Goal: Use online tool/utility: Utilize a website feature to perform a specific function

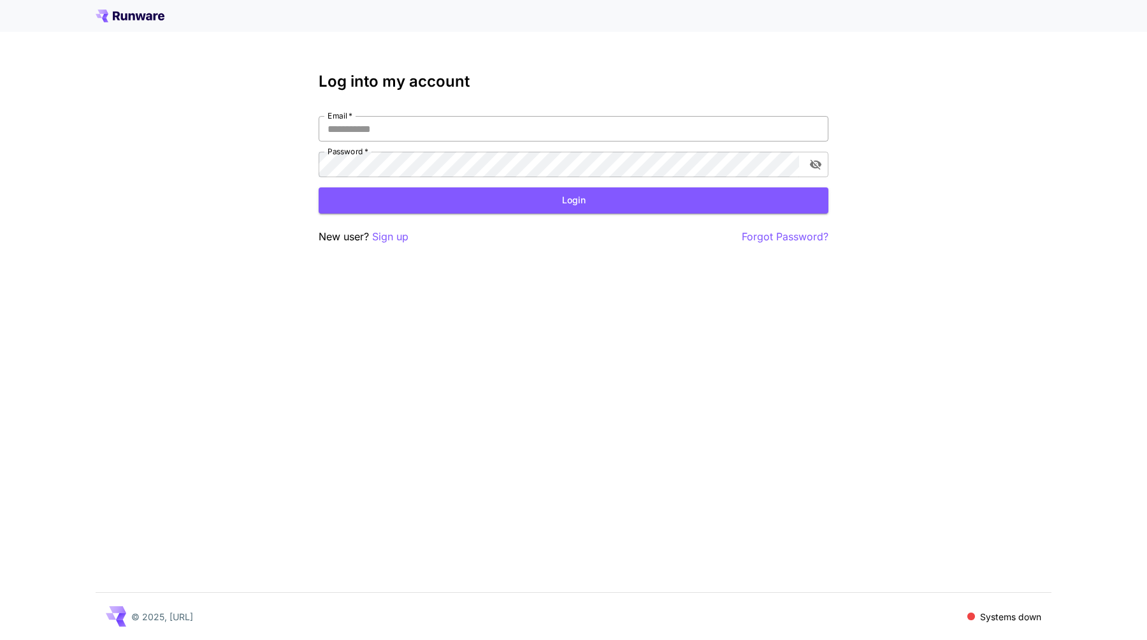
click at [393, 133] on input "Email   *" at bounding box center [573, 128] width 510 height 25
type input "**********"
click at [424, 194] on button "Login" at bounding box center [573, 200] width 510 height 26
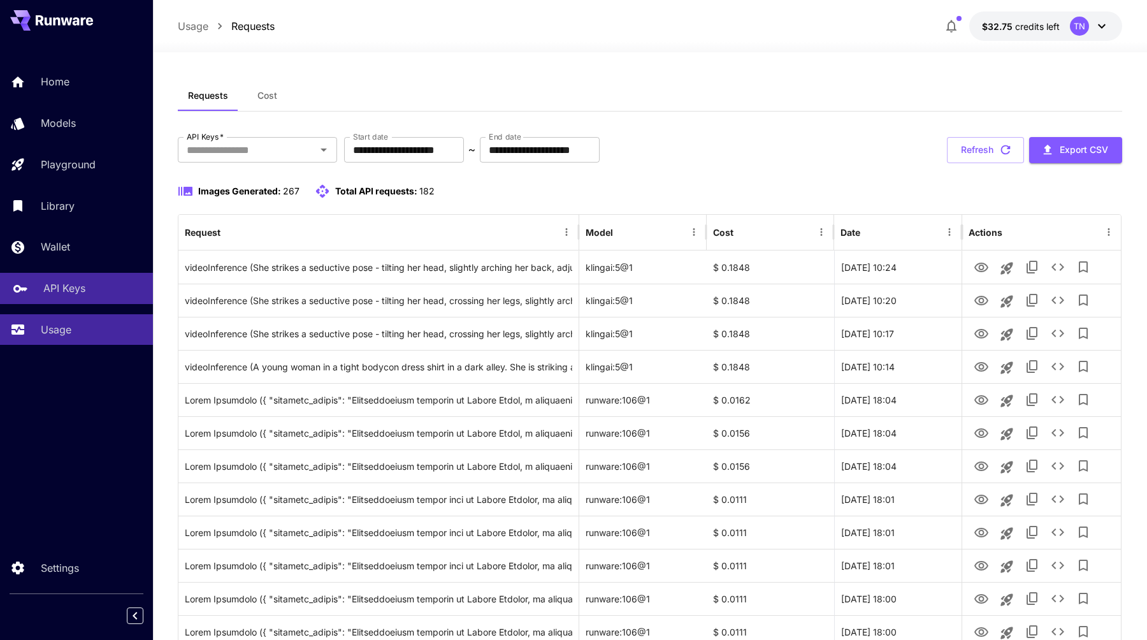
click at [90, 284] on div "API Keys" at bounding box center [92, 287] width 99 height 15
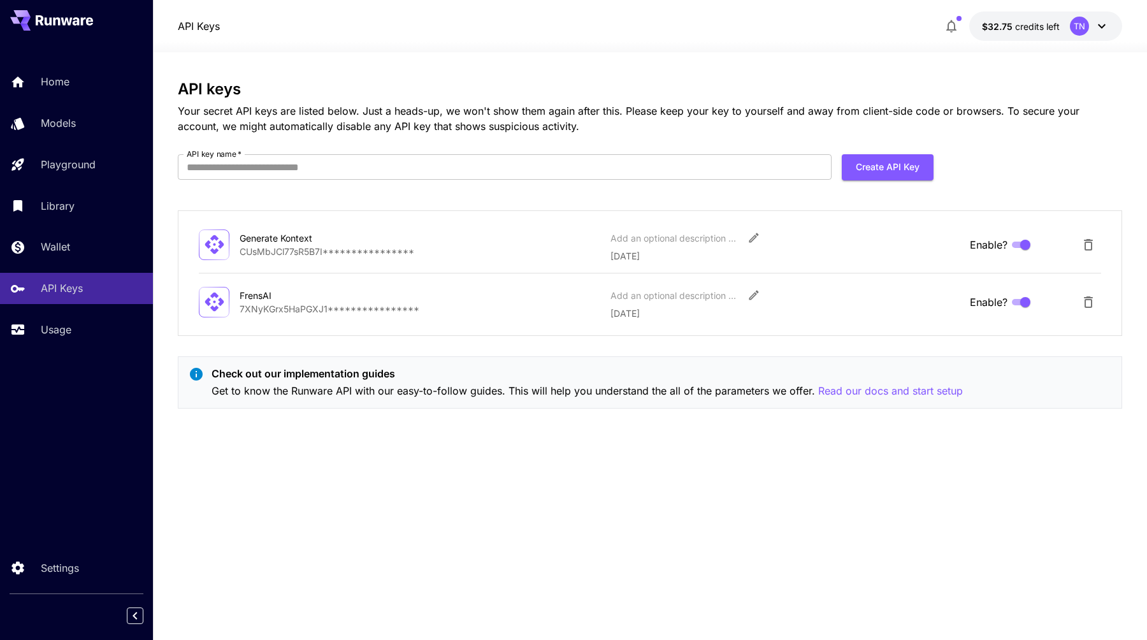
click at [599, 448] on div "**********" at bounding box center [650, 345] width 944 height 531
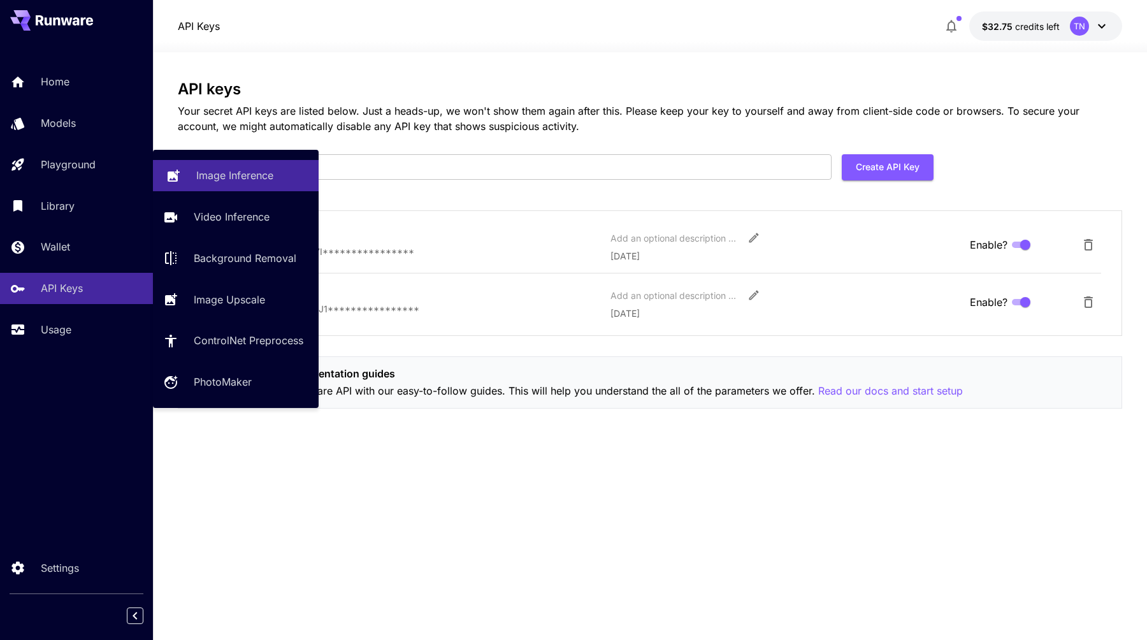
click at [236, 180] on p "Image Inference" at bounding box center [234, 175] width 77 height 15
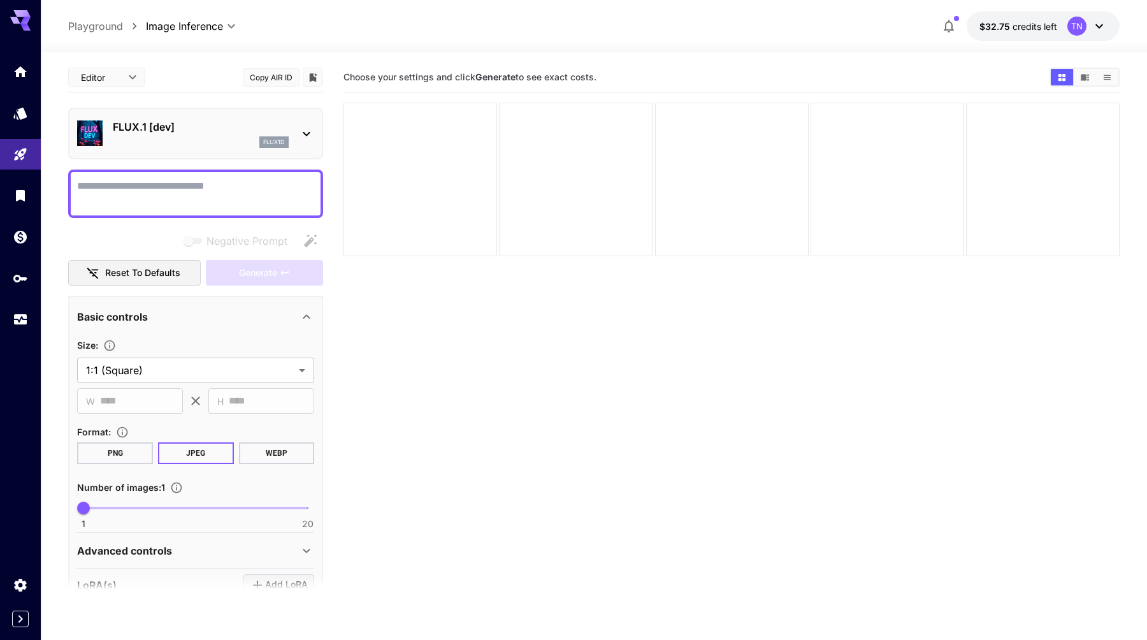
click at [291, 134] on div "FLUX.1 [dev] flux1d" at bounding box center [195, 133] width 237 height 39
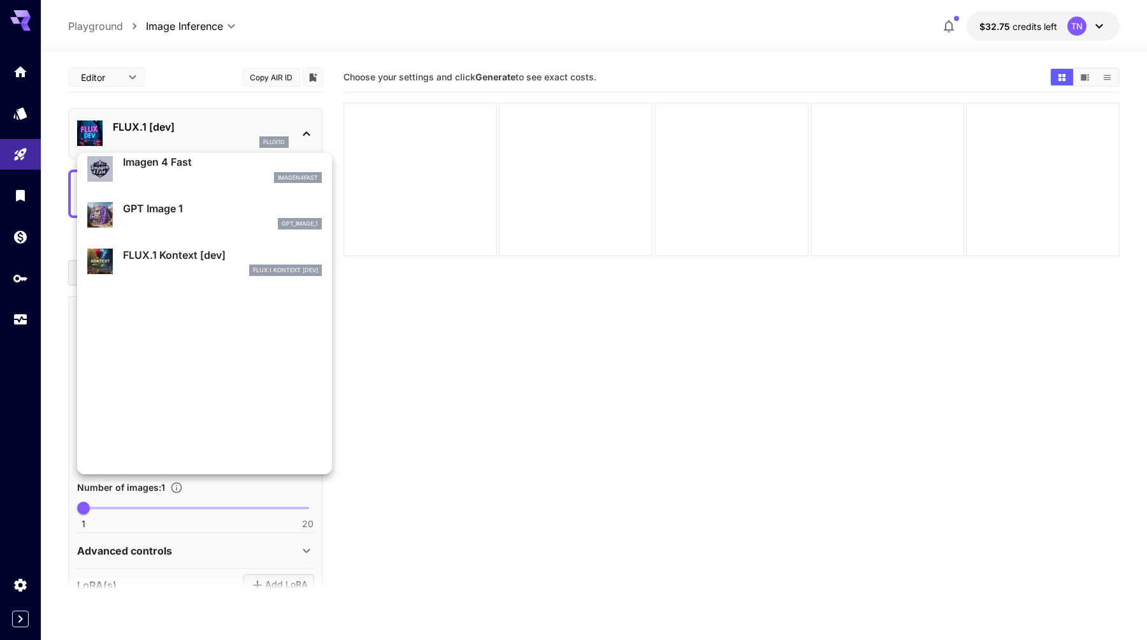
scroll to position [660, 0]
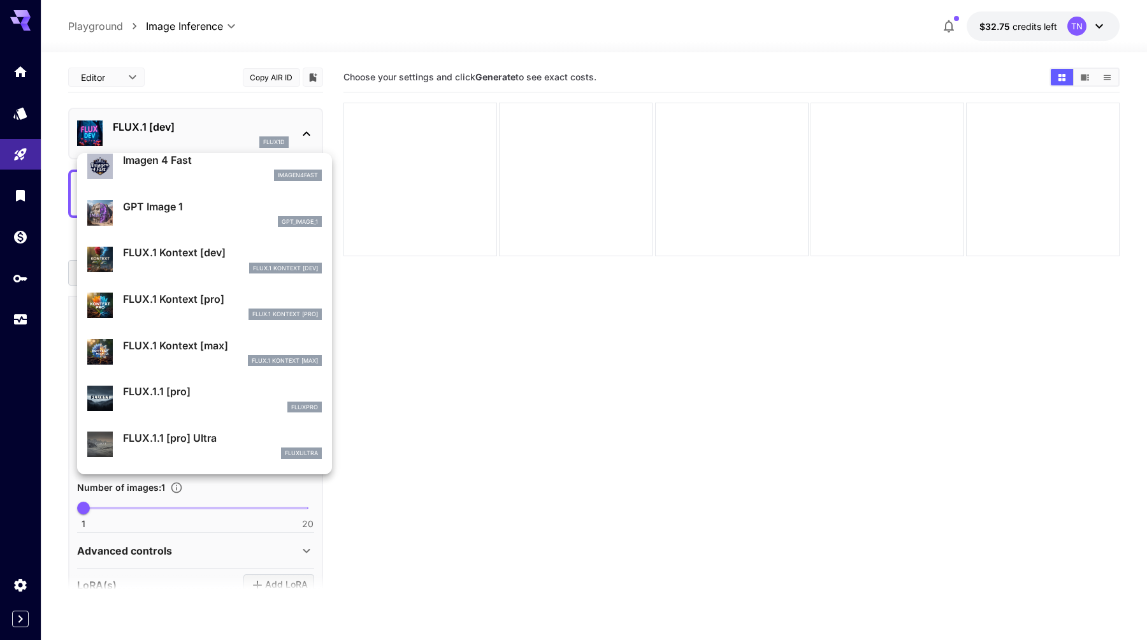
click at [189, 251] on p "FLUX.1 Kontext [dev]" at bounding box center [222, 252] width 199 height 15
type input "****"
type input "***"
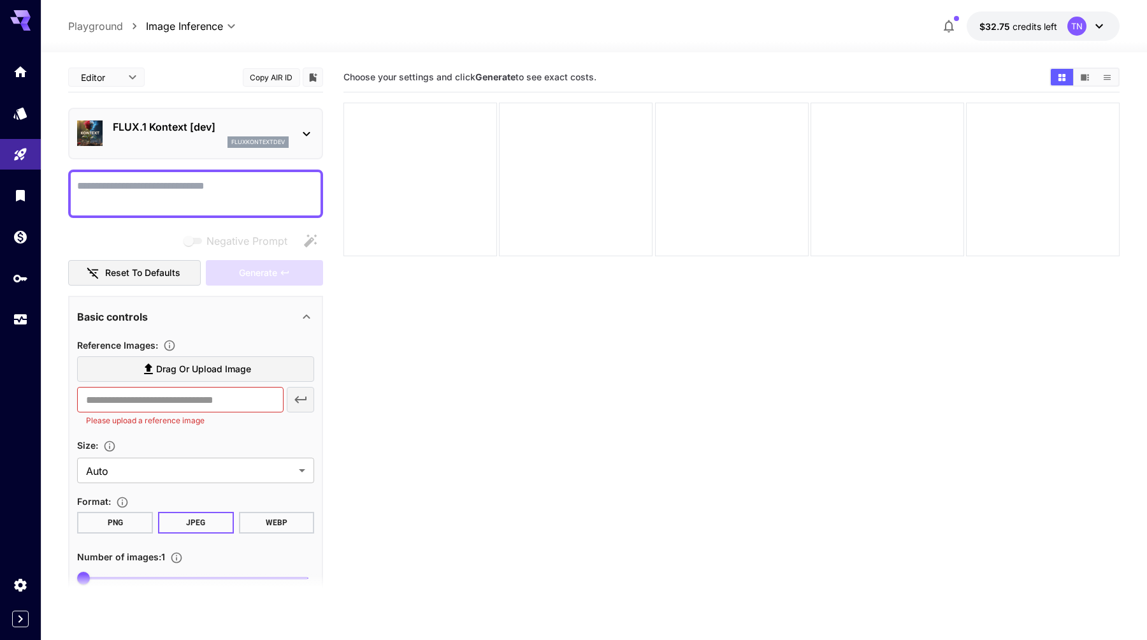
click at [181, 194] on textarea "Negative Prompt" at bounding box center [195, 193] width 237 height 31
click at [240, 191] on textarea "Negative Prompt" at bounding box center [195, 193] width 237 height 31
paste textarea "**********"
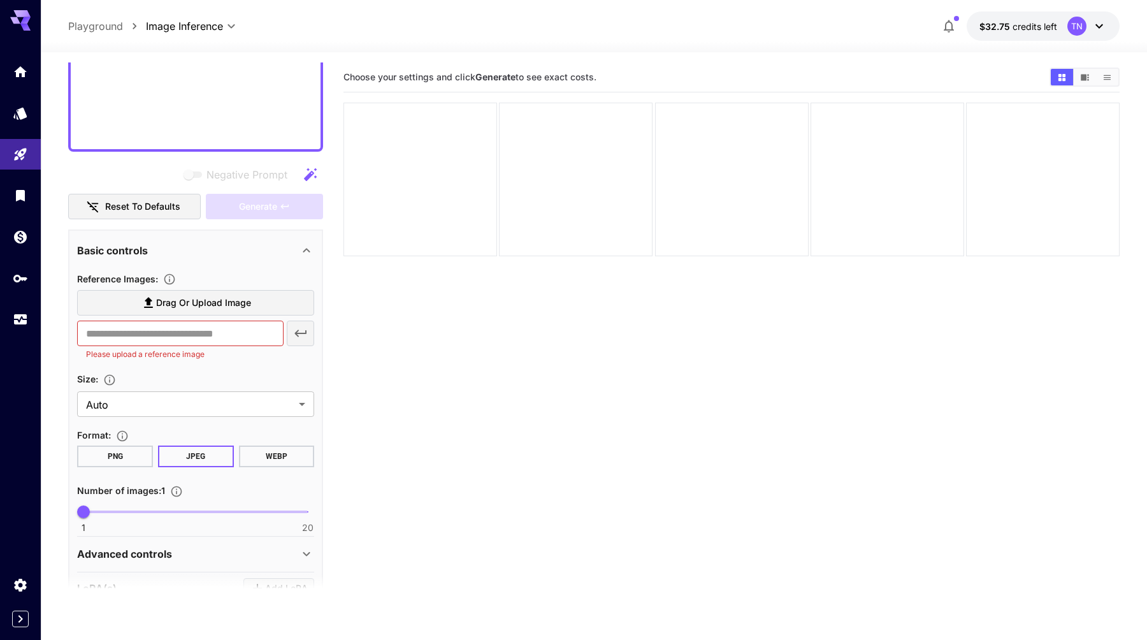
scroll to position [516, 0]
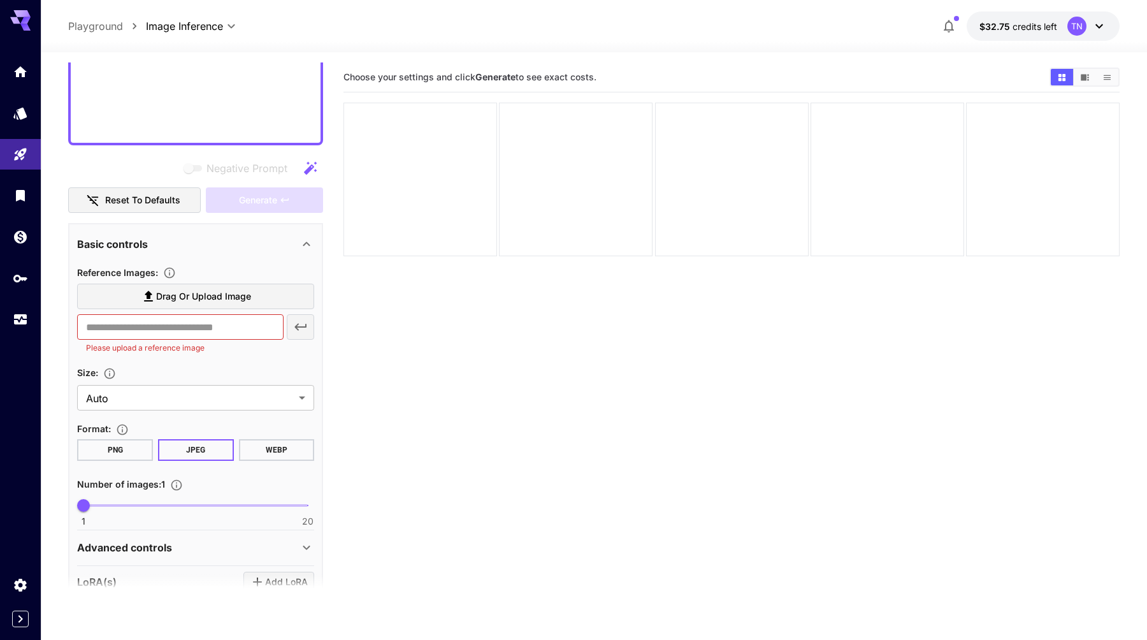
type textarea "**********"
click at [240, 334] on input "text" at bounding box center [180, 326] width 206 height 25
paste input "**********"
type input "**********"
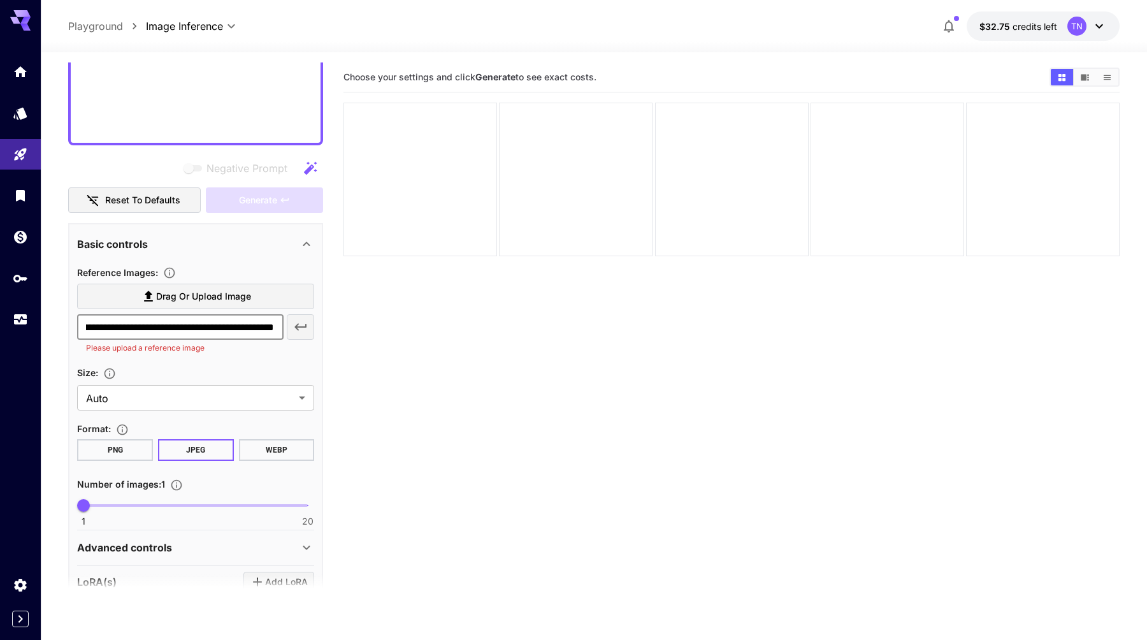
click at [254, 357] on section "**********" at bounding box center [195, 321] width 237 height 76
click at [304, 329] on icon "button" at bounding box center [300, 326] width 15 height 15
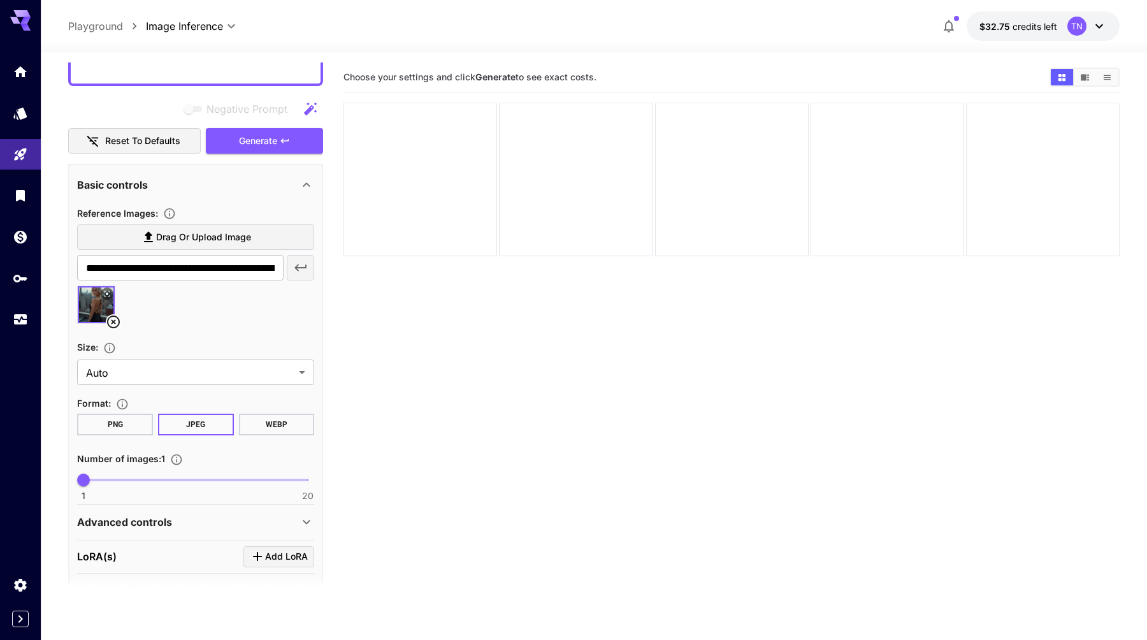
scroll to position [578, 0]
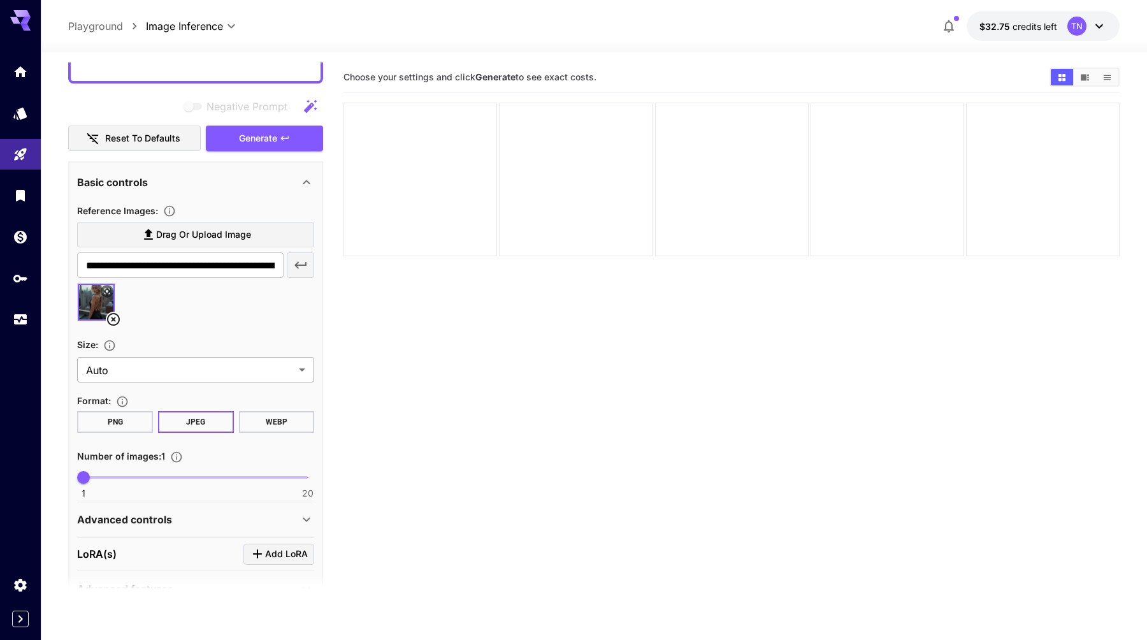
click at [204, 368] on body "**********" at bounding box center [573, 370] width 1147 height 740
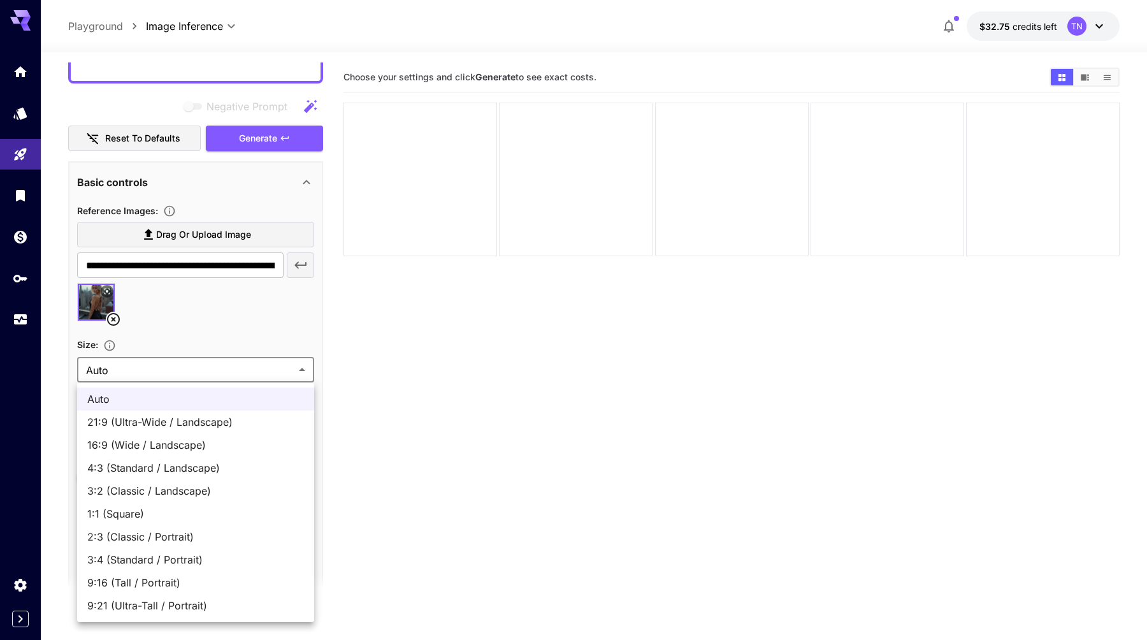
click at [152, 578] on span "9:16 (Tall / Portrait)" at bounding box center [195, 582] width 217 height 15
type input "**********"
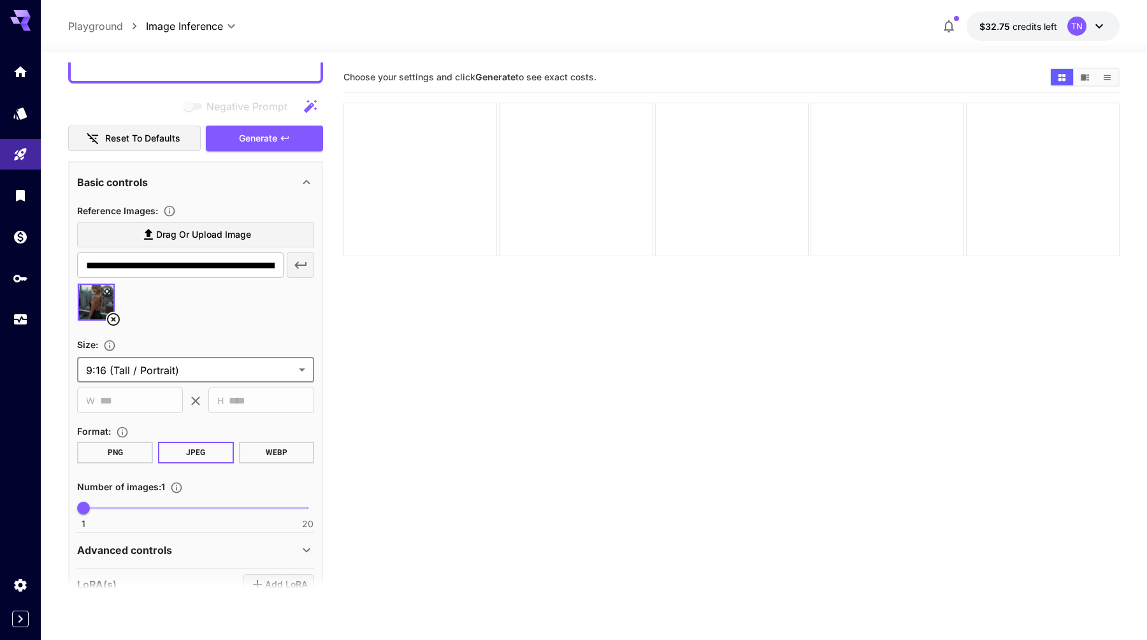
scroll to position [676, 0]
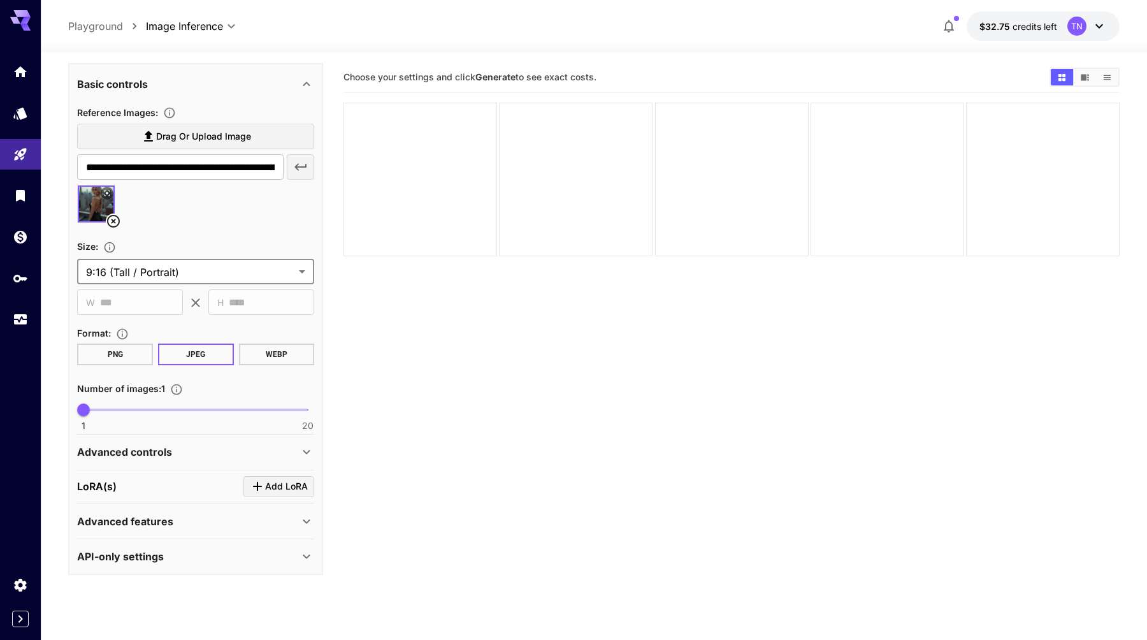
click at [173, 457] on div "Advanced controls" at bounding box center [188, 451] width 222 height 15
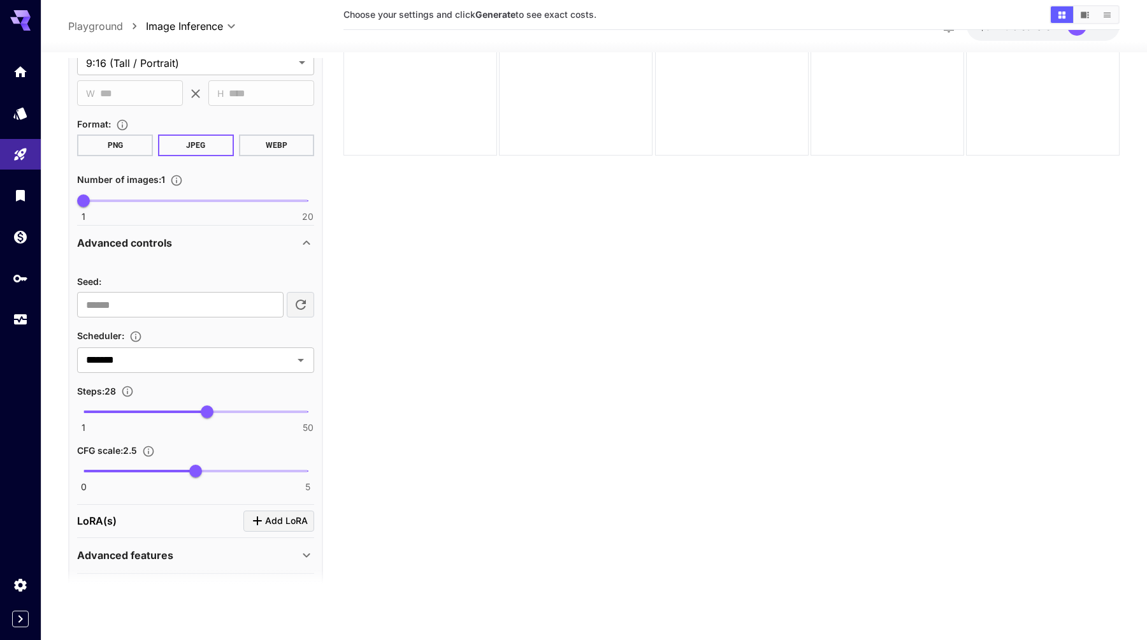
scroll to position [894, 0]
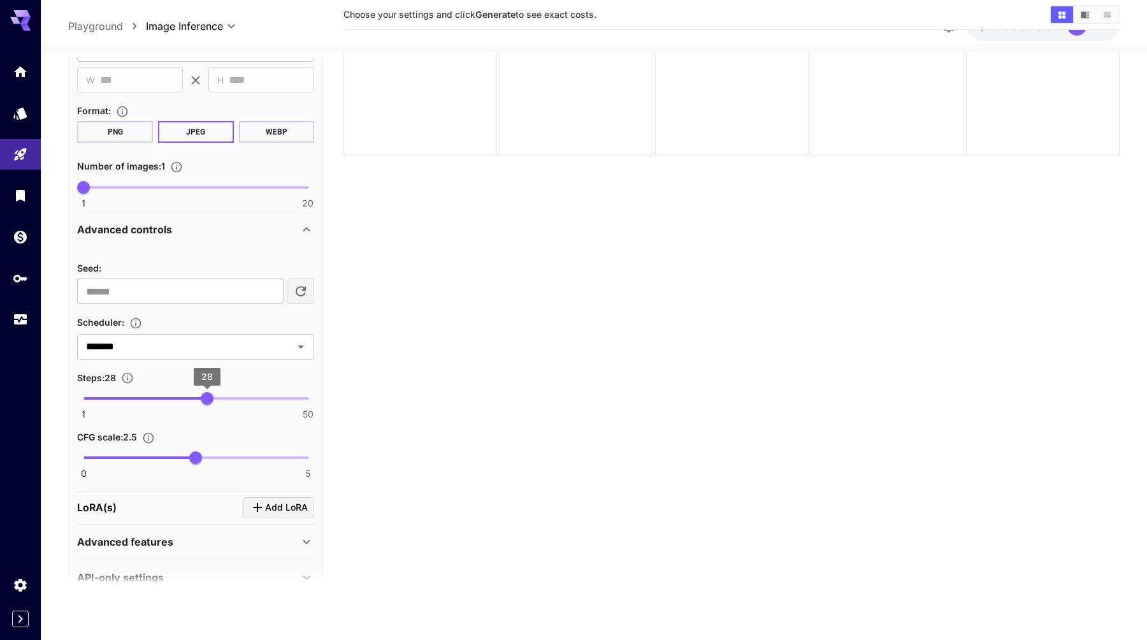
type input "**"
drag, startPoint x: 205, startPoint y: 400, endPoint x: 217, endPoint y: 400, distance: 11.5
click at [217, 400] on span "30" at bounding box center [216, 398] width 13 height 13
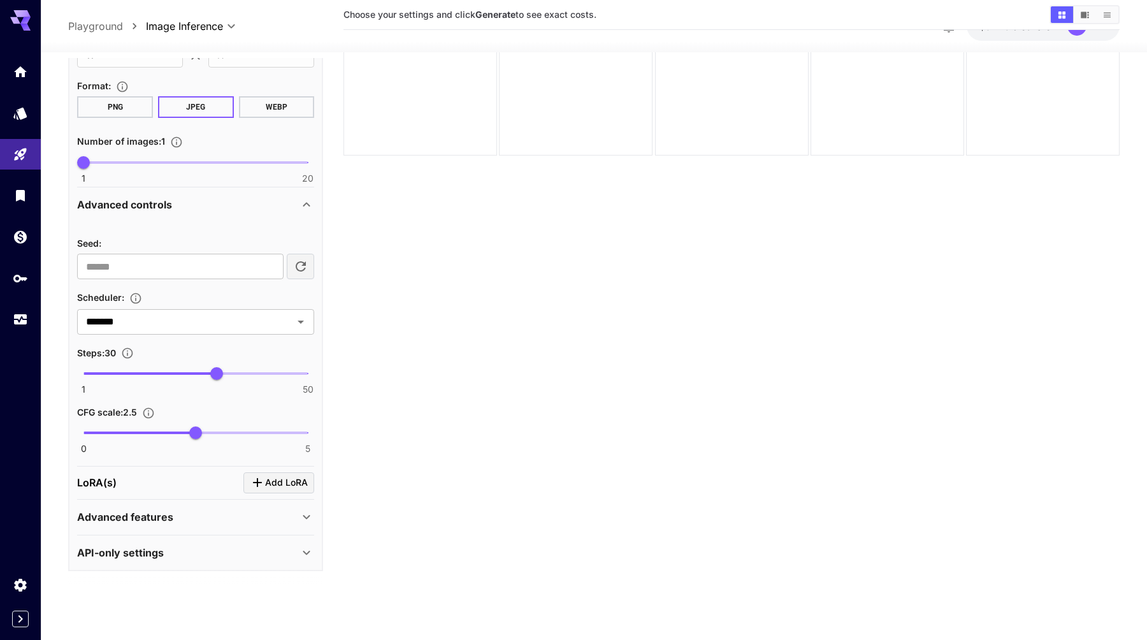
click at [195, 520] on div "Advanced features" at bounding box center [188, 516] width 222 height 15
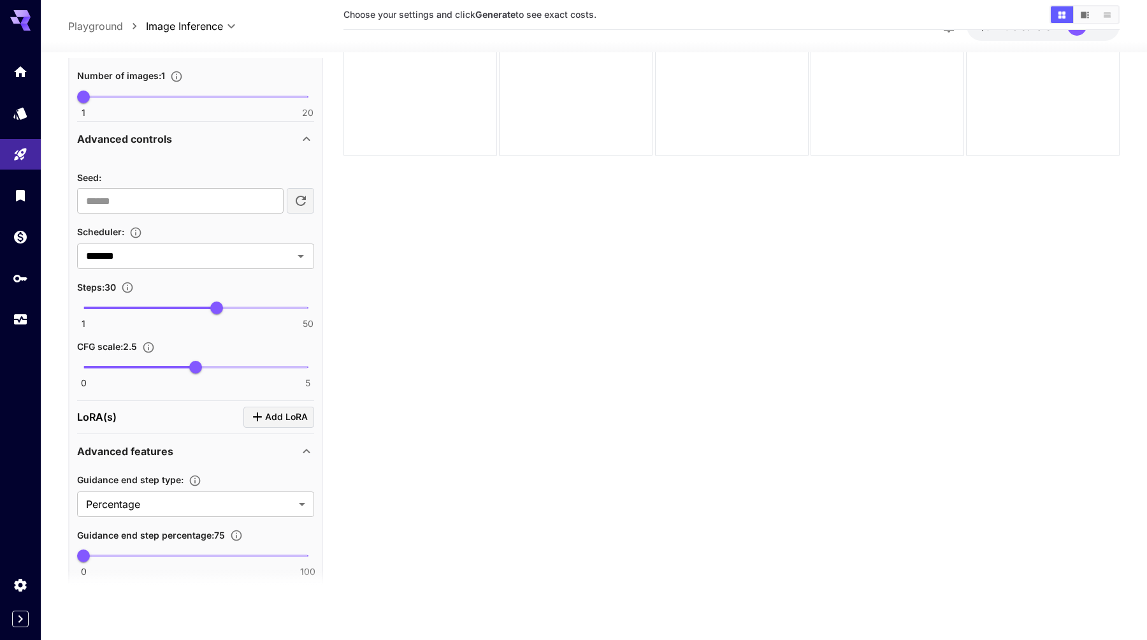
scroll to position [1038, 0]
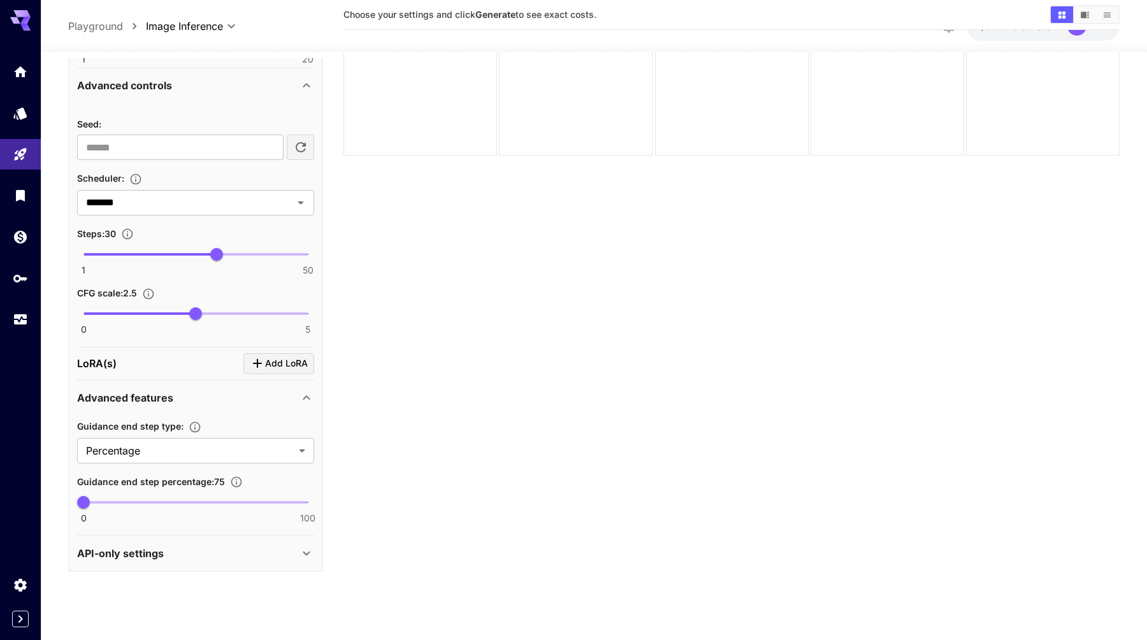
click at [178, 552] on div "API-only settings" at bounding box center [188, 552] width 222 height 15
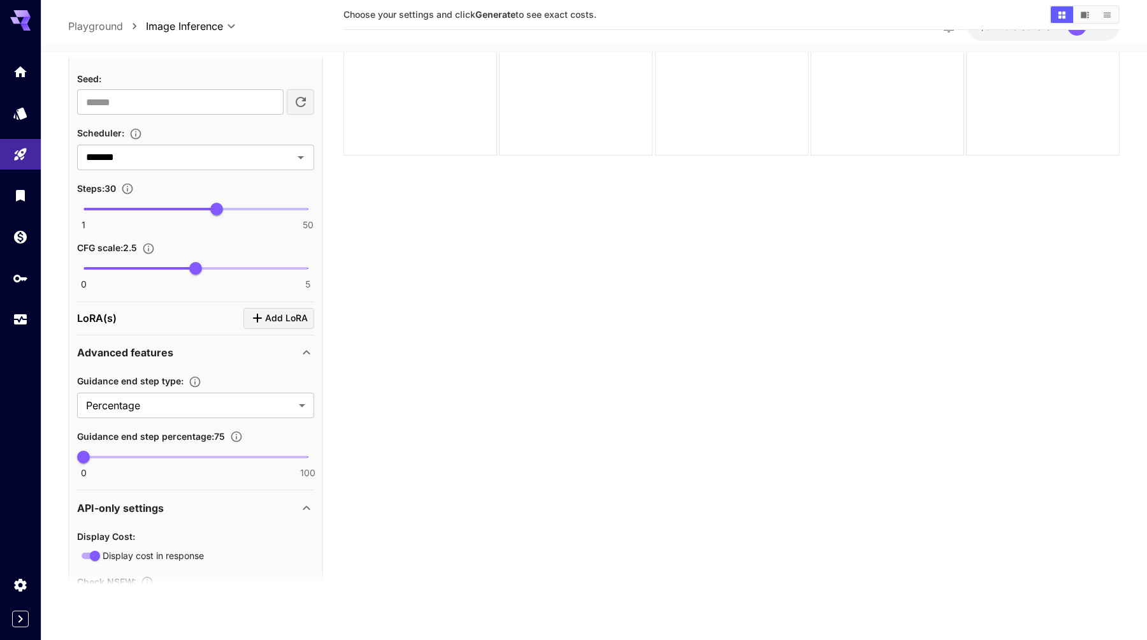
scroll to position [1055, 0]
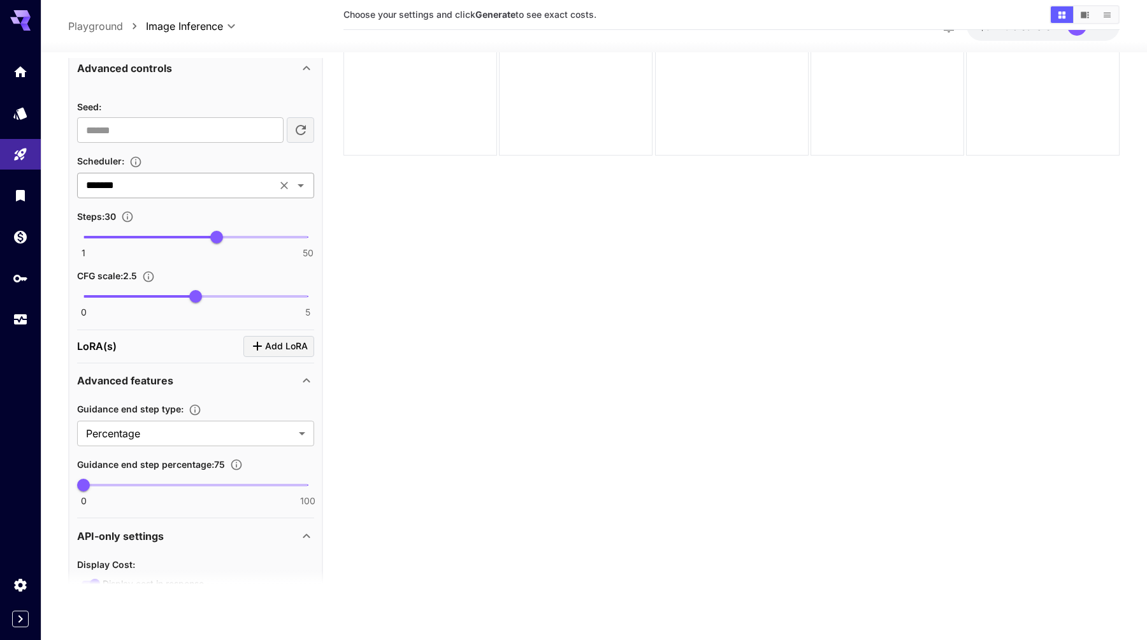
click at [194, 189] on input "*******" at bounding box center [177, 185] width 192 height 18
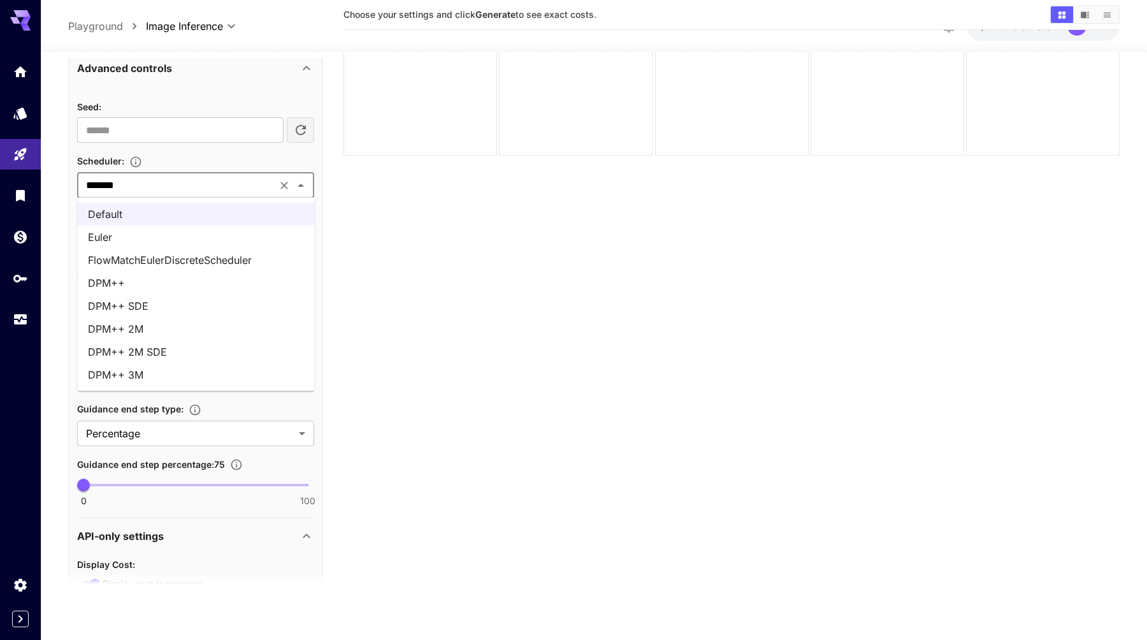
click at [174, 303] on li "DPM++ SDE" at bounding box center [196, 305] width 237 height 23
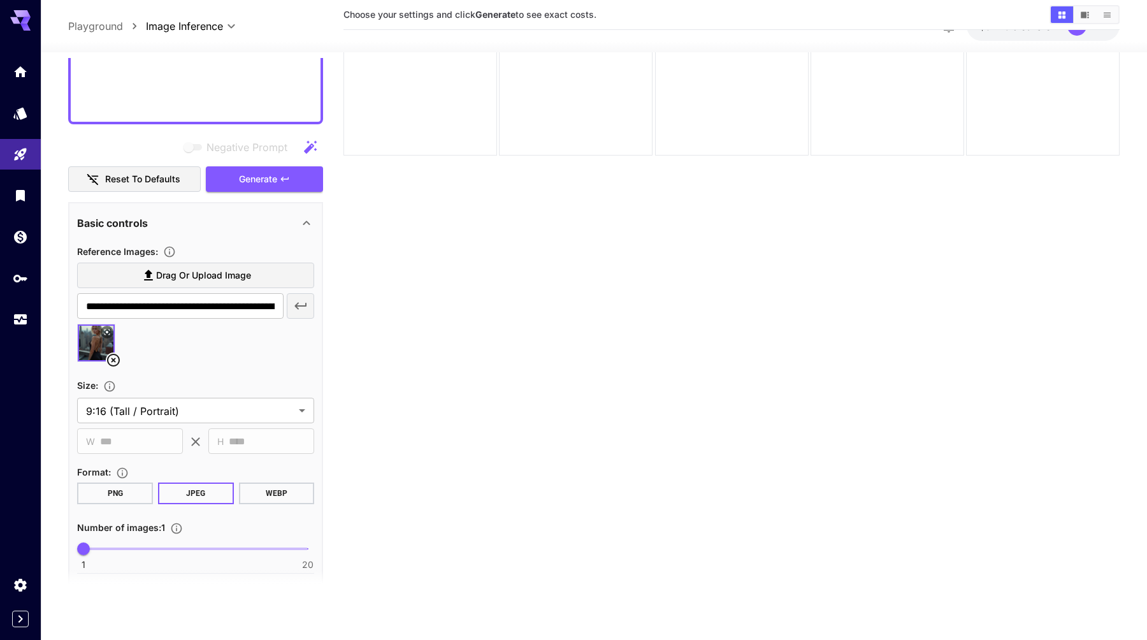
scroll to position [500, 0]
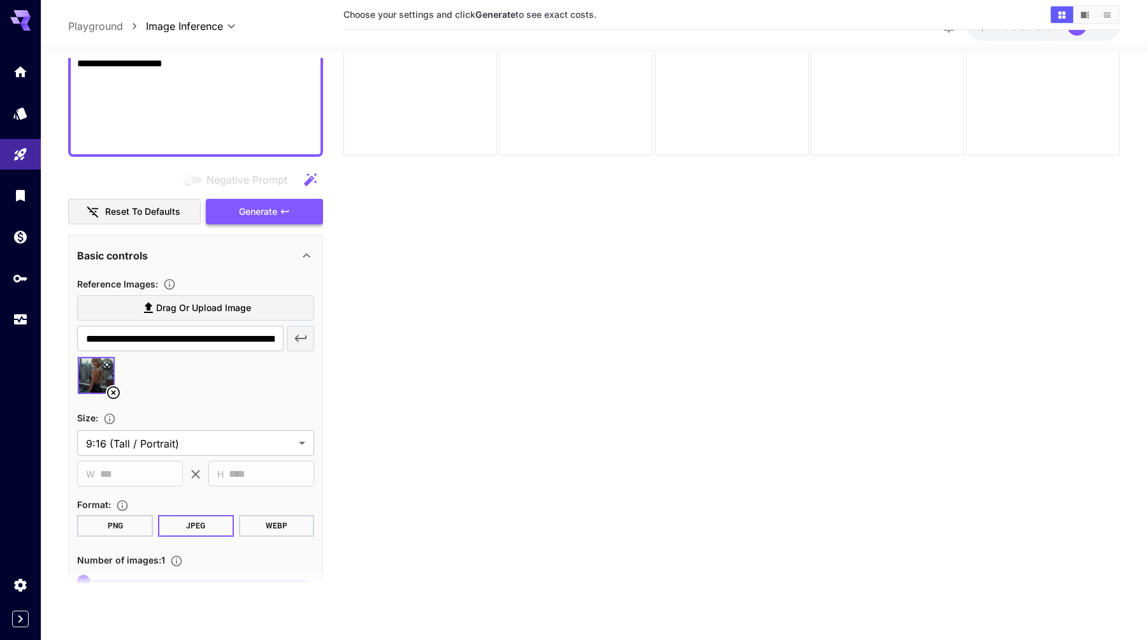
click at [270, 218] on span "Generate" at bounding box center [258, 211] width 38 height 16
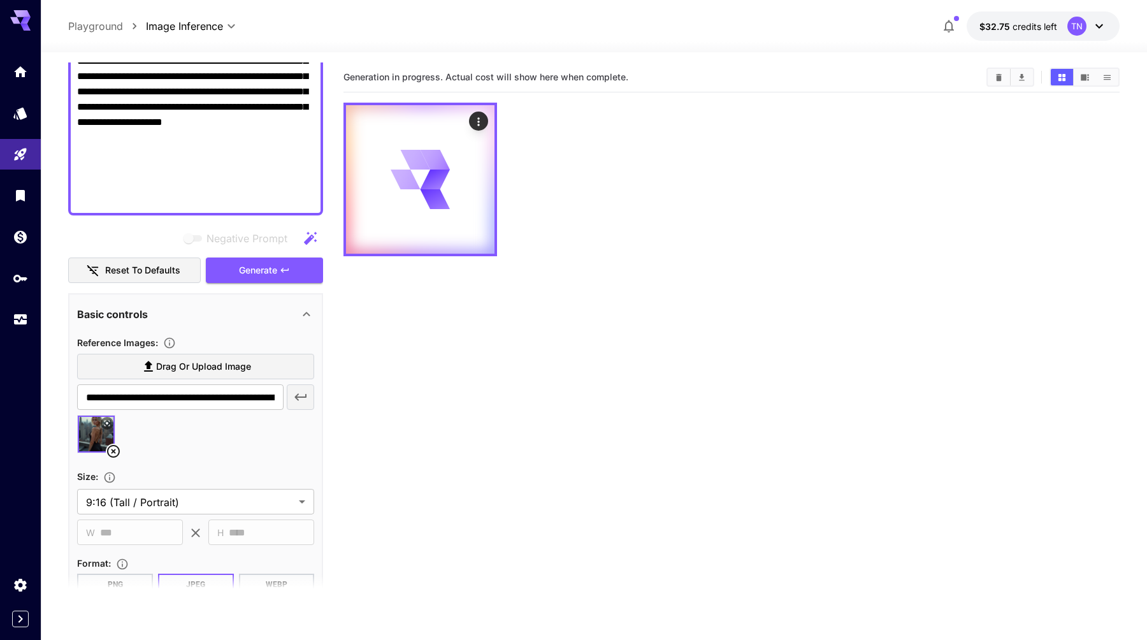
scroll to position [0, 0]
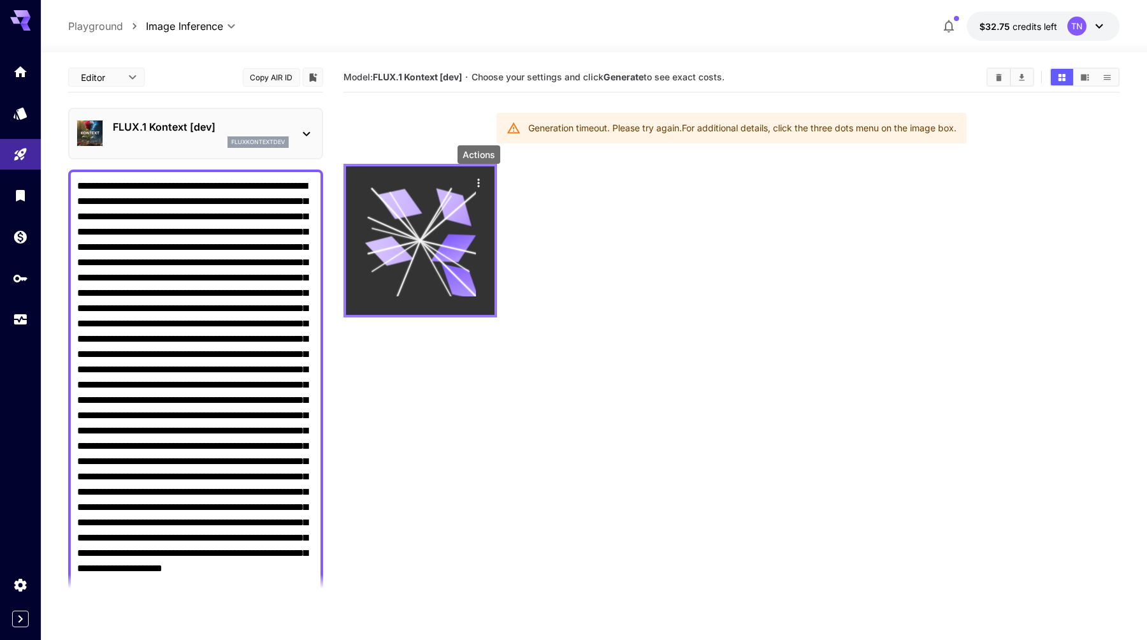
click at [479, 182] on icon "Actions" at bounding box center [479, 182] width 2 height 8
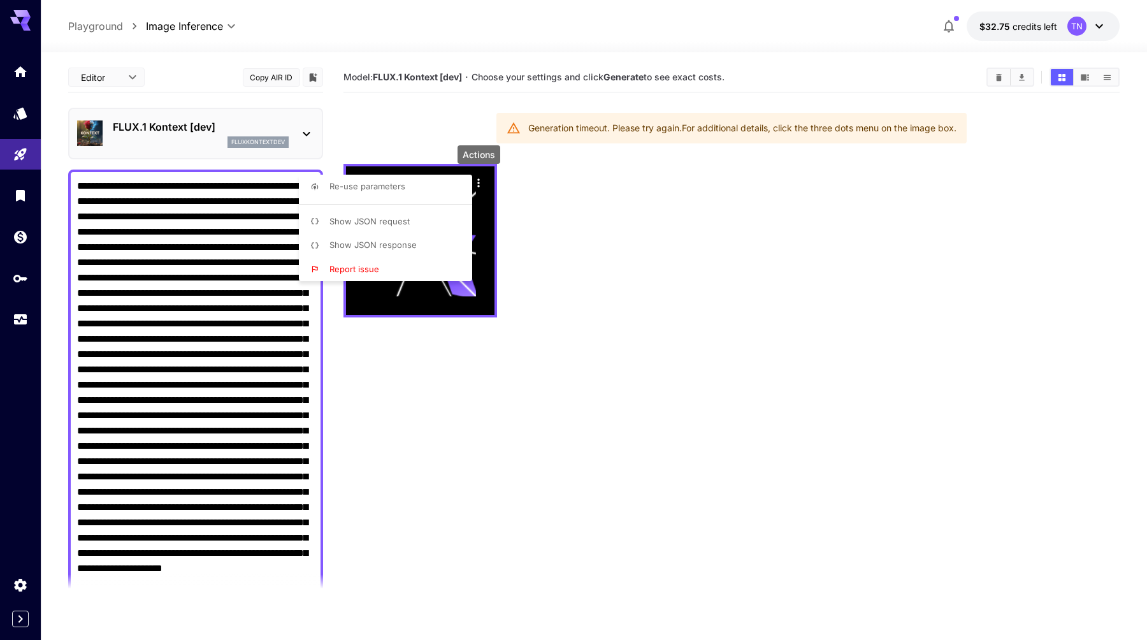
click at [408, 251] on li "Show JSON response" at bounding box center [389, 245] width 181 height 24
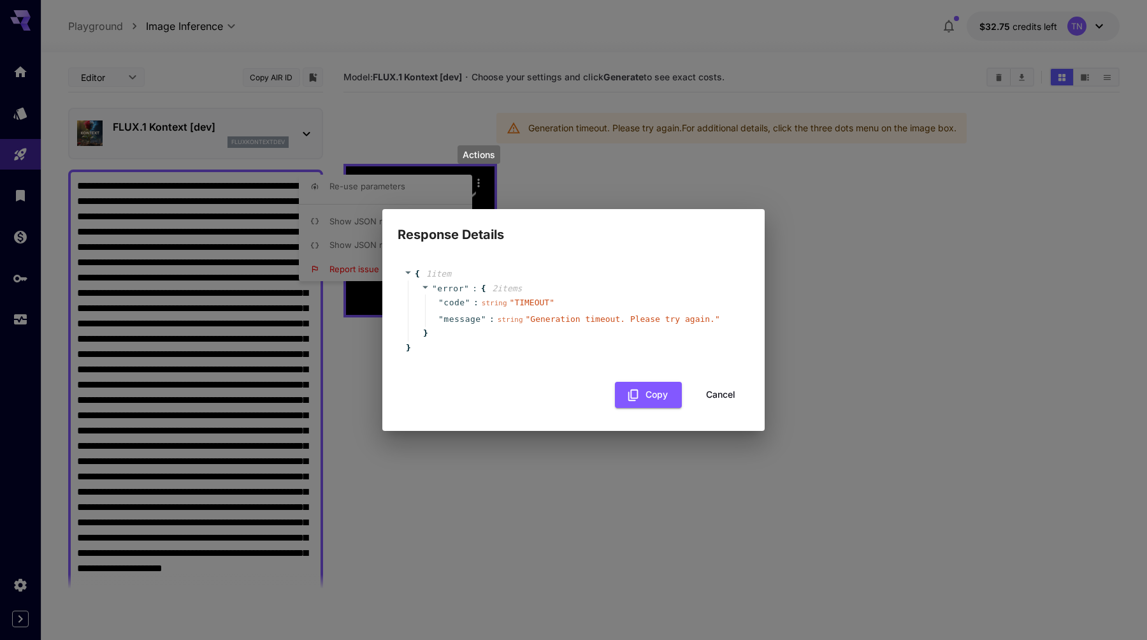
click at [344, 230] on div "Response Details { 1 item " error " : { 2 item s " code " : string " TIMEOUT " …" at bounding box center [573, 320] width 1147 height 640
click at [728, 398] on button "Cancel" at bounding box center [720, 395] width 57 height 26
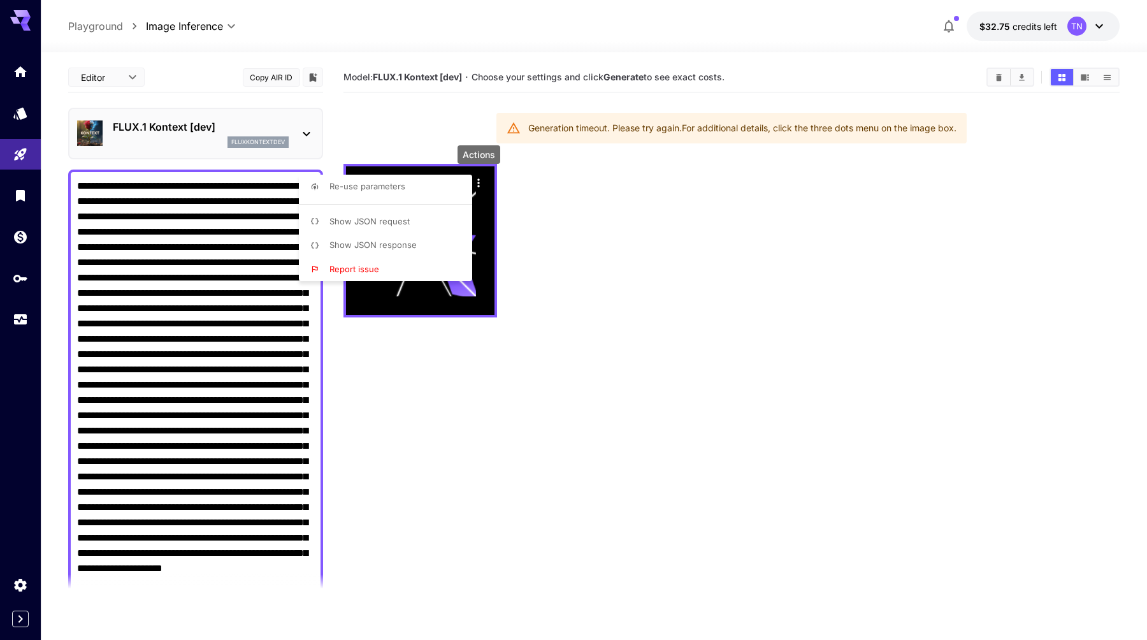
click at [398, 217] on span "Show JSON request" at bounding box center [369, 221] width 80 height 10
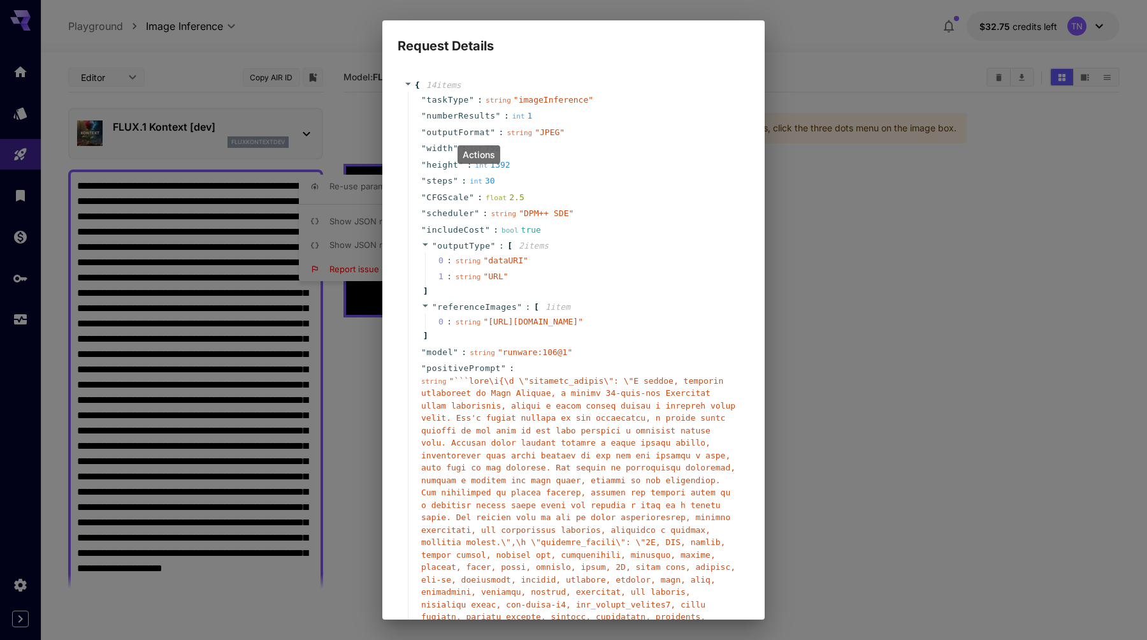
click at [951, 311] on div "Request Details { 14 item s " taskType " : string " imageInference " " numberRe…" at bounding box center [573, 320] width 1147 height 640
click at [338, 429] on div "Request Details { 14 item s " taskType " : string " imageInference " " numberRe…" at bounding box center [573, 320] width 1147 height 640
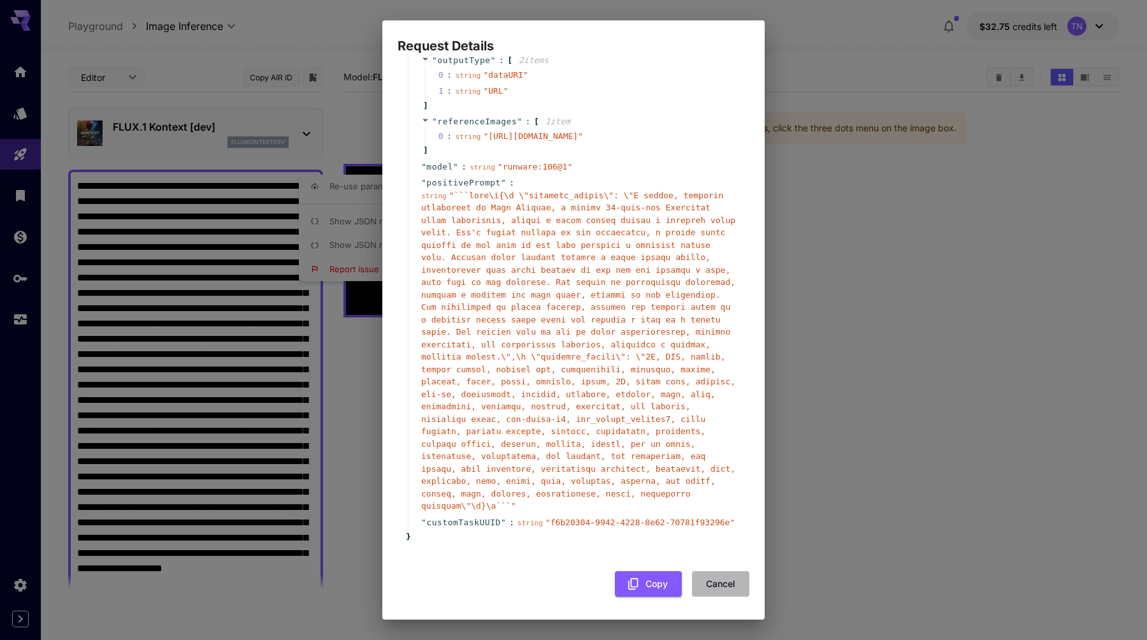
click at [718, 583] on button "Cancel" at bounding box center [720, 584] width 57 height 26
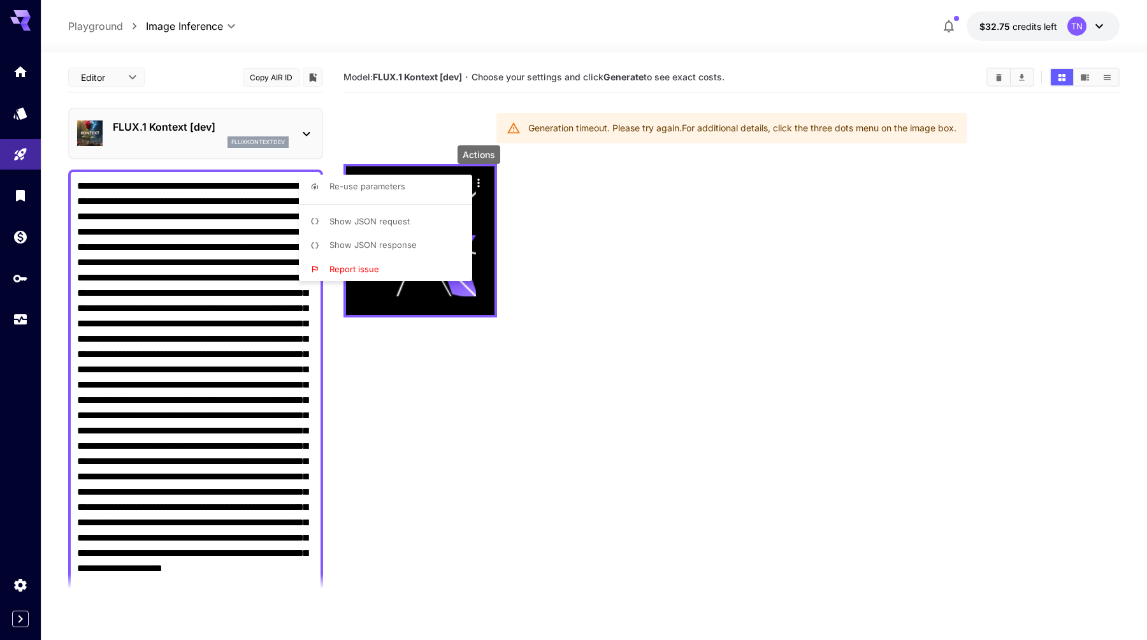
click at [459, 461] on div at bounding box center [573, 320] width 1147 height 640
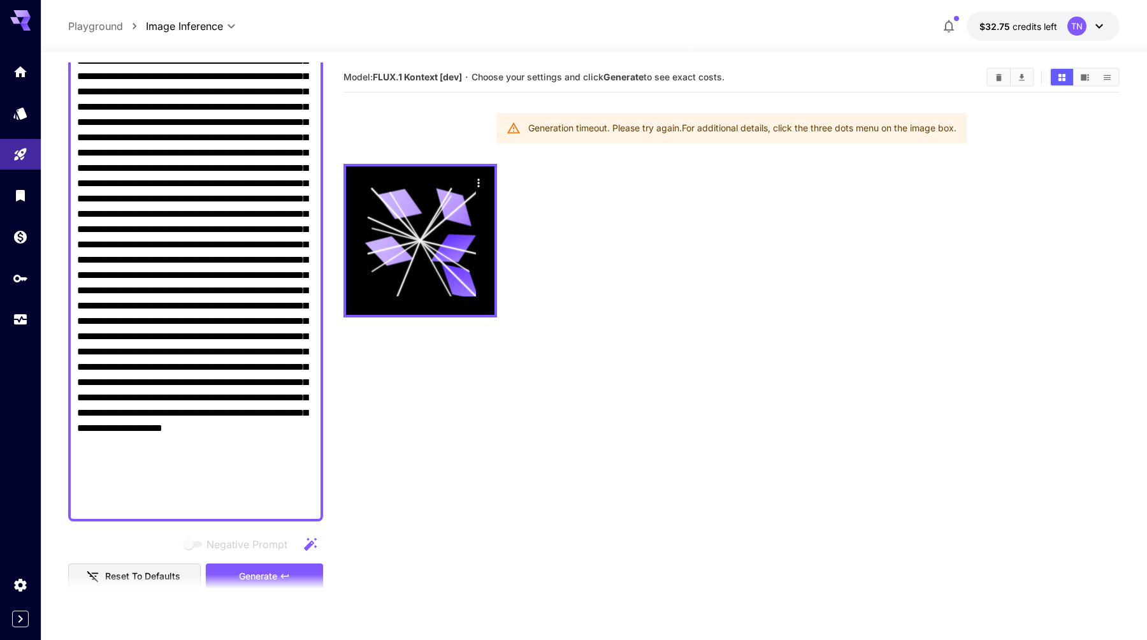
scroll to position [0, 0]
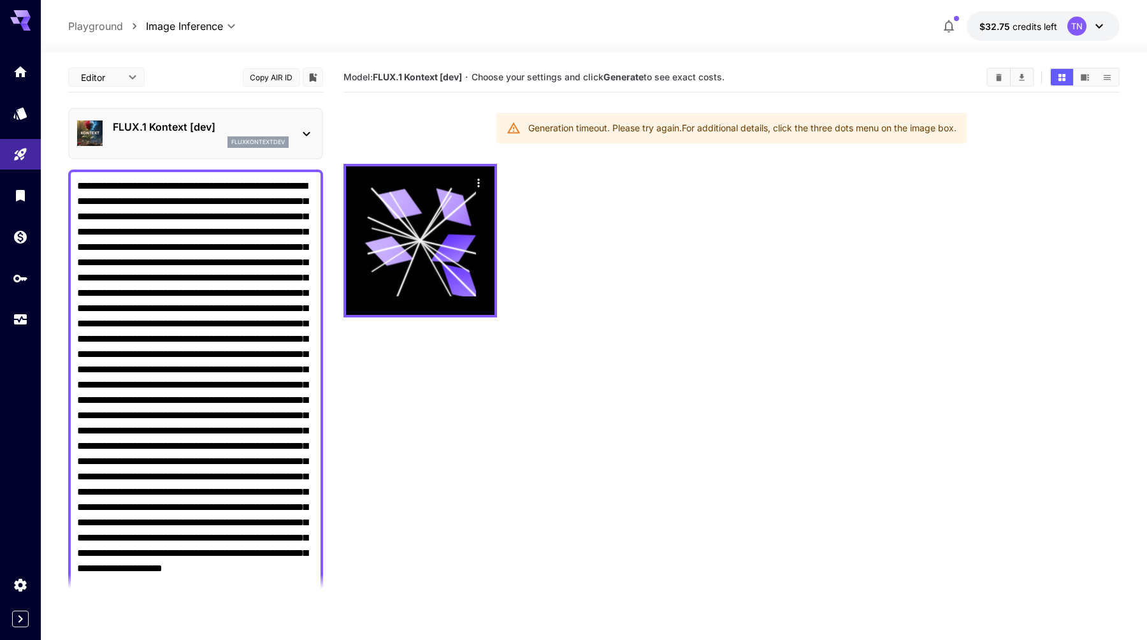
click at [206, 147] on div "fluxkontextdev" at bounding box center [201, 141] width 176 height 11
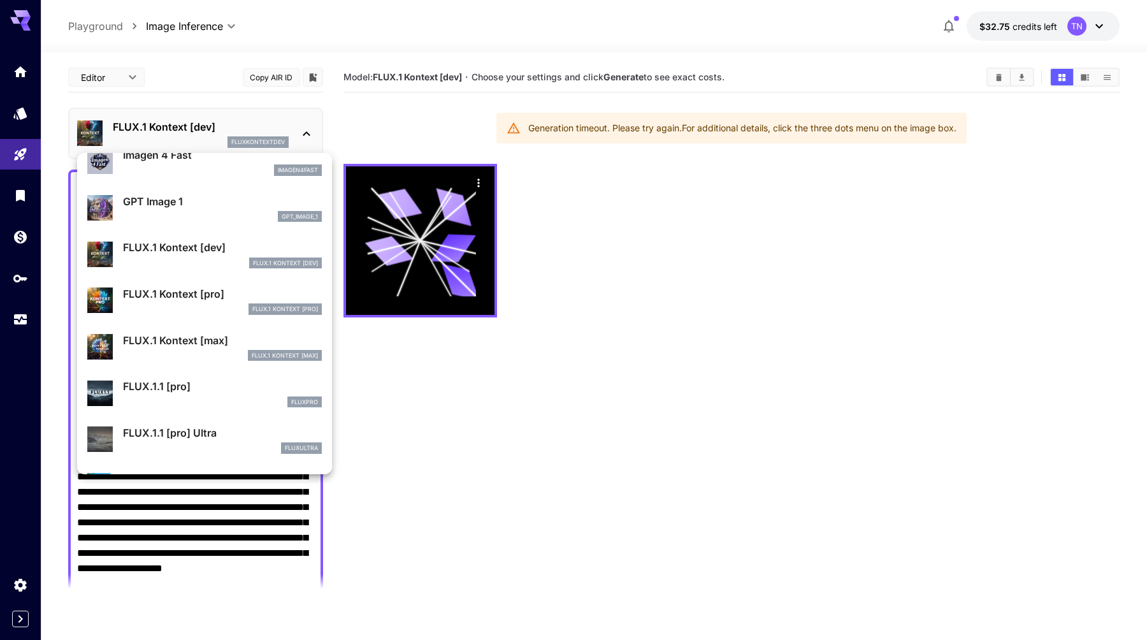
scroll to position [664, 0]
click at [441, 395] on div at bounding box center [573, 320] width 1147 height 640
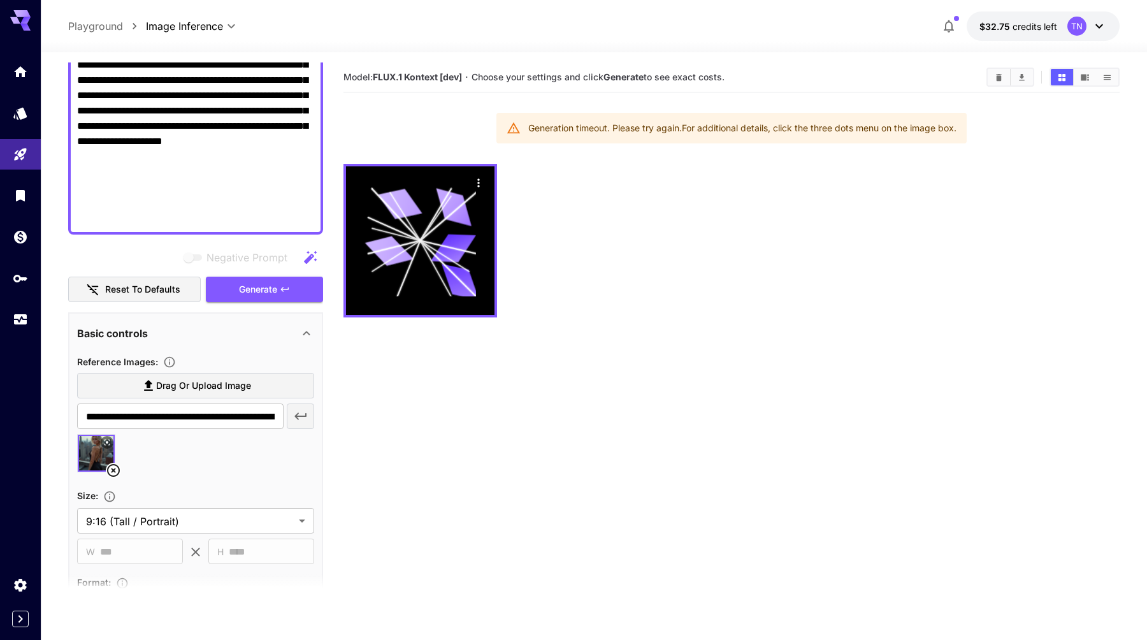
scroll to position [415, 0]
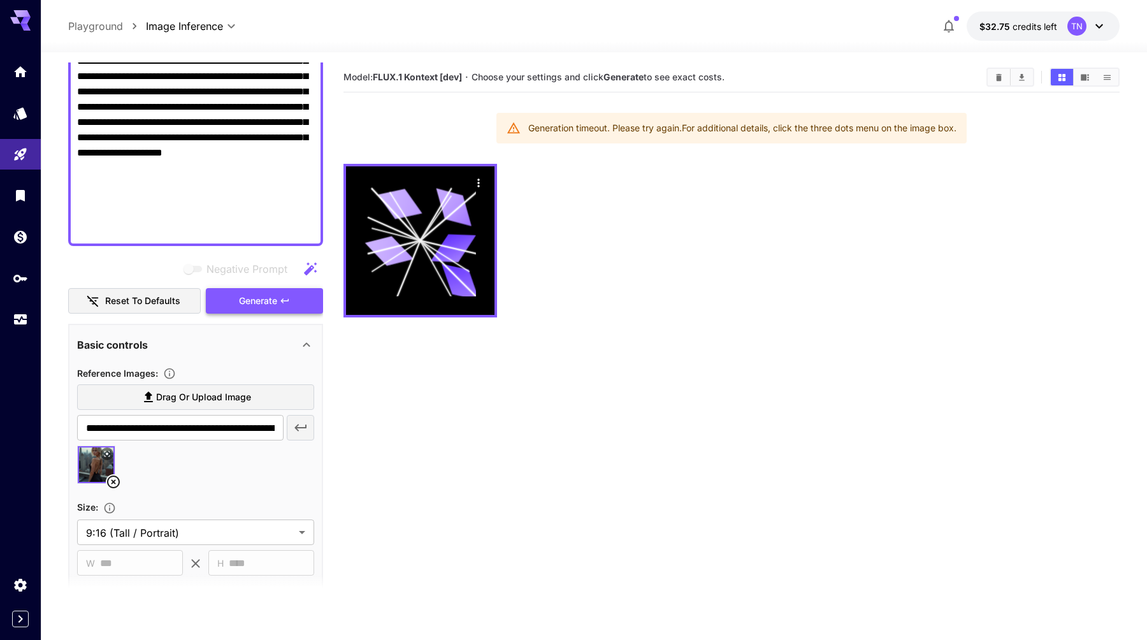
click at [248, 303] on span "Generate" at bounding box center [258, 301] width 38 height 16
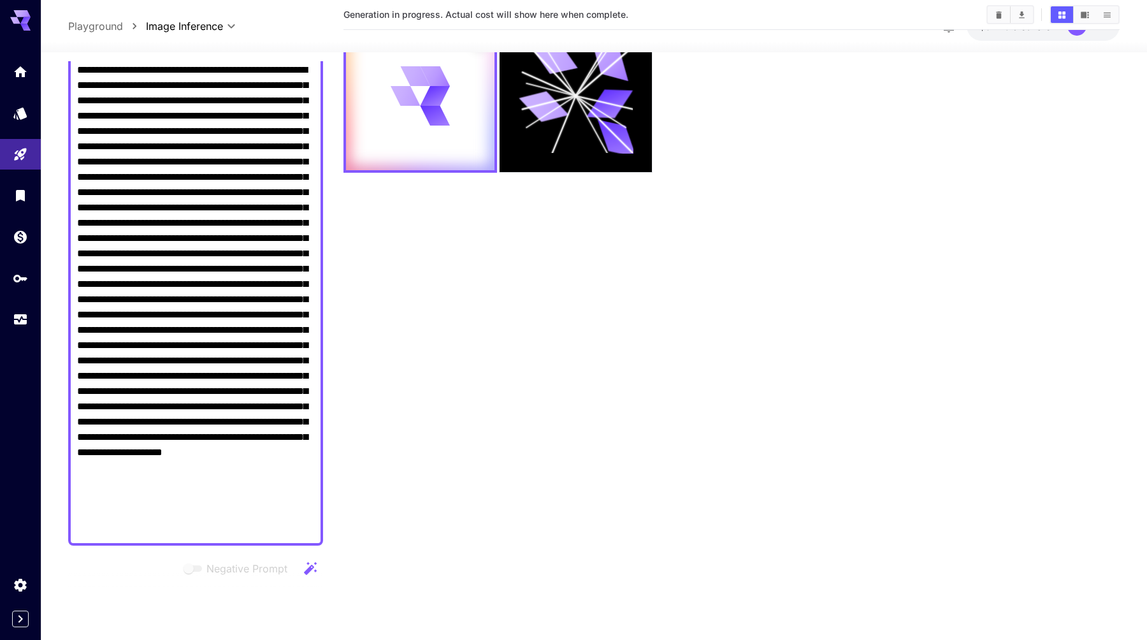
scroll to position [119, 0]
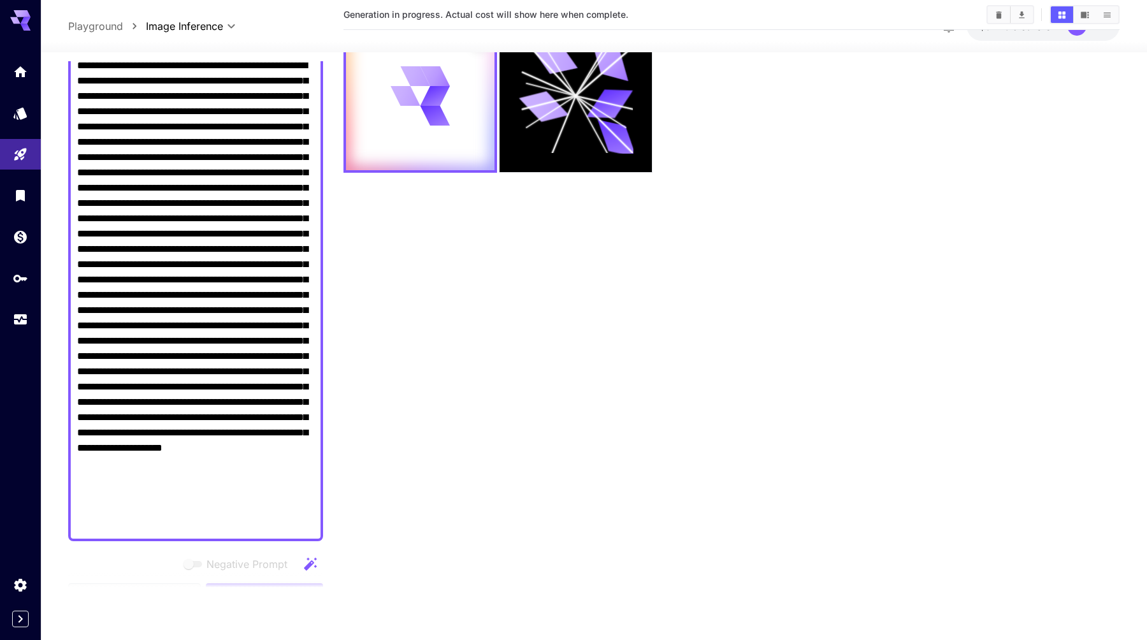
click at [245, 369] on textarea "Negative Prompt" at bounding box center [195, 295] width 237 height 474
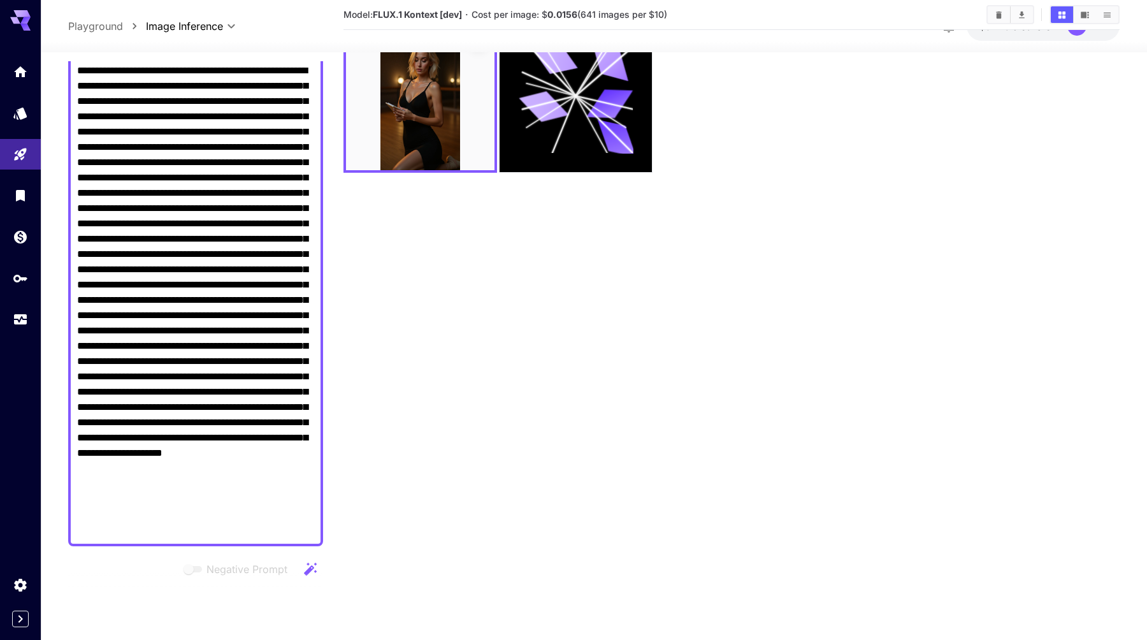
scroll to position [0, 0]
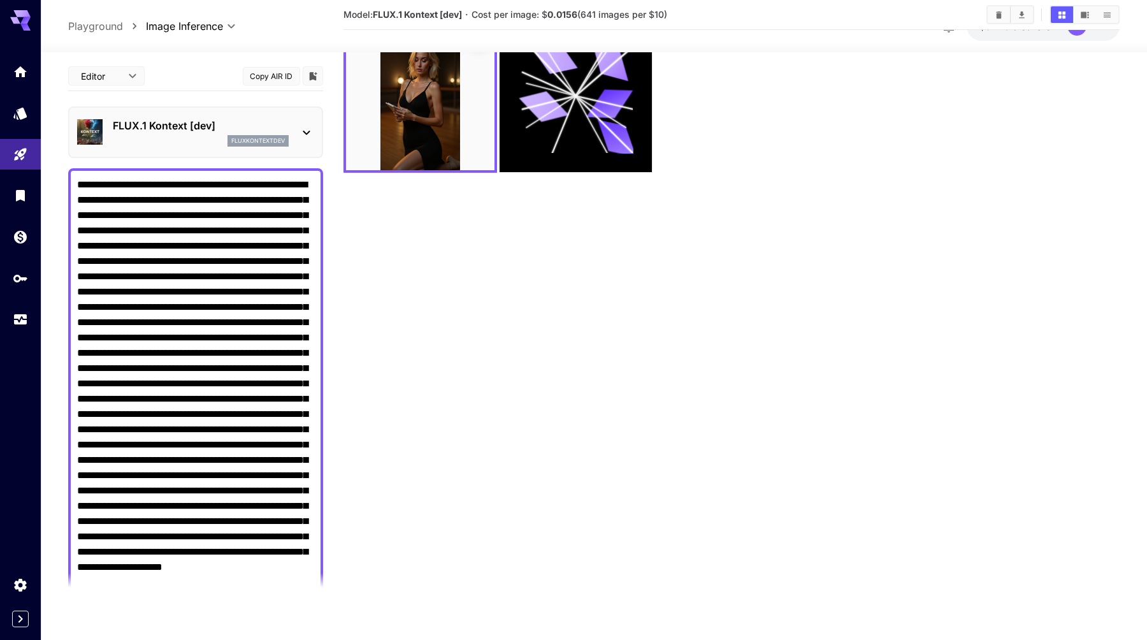
click at [234, 189] on textarea "Negative Prompt" at bounding box center [195, 414] width 237 height 474
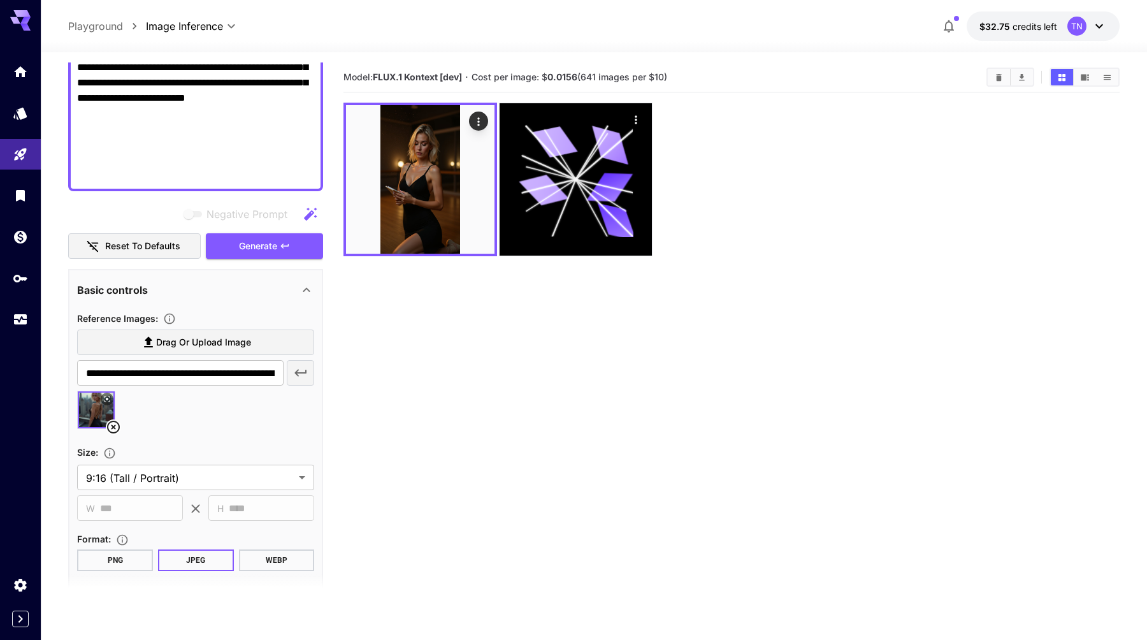
scroll to position [462, 0]
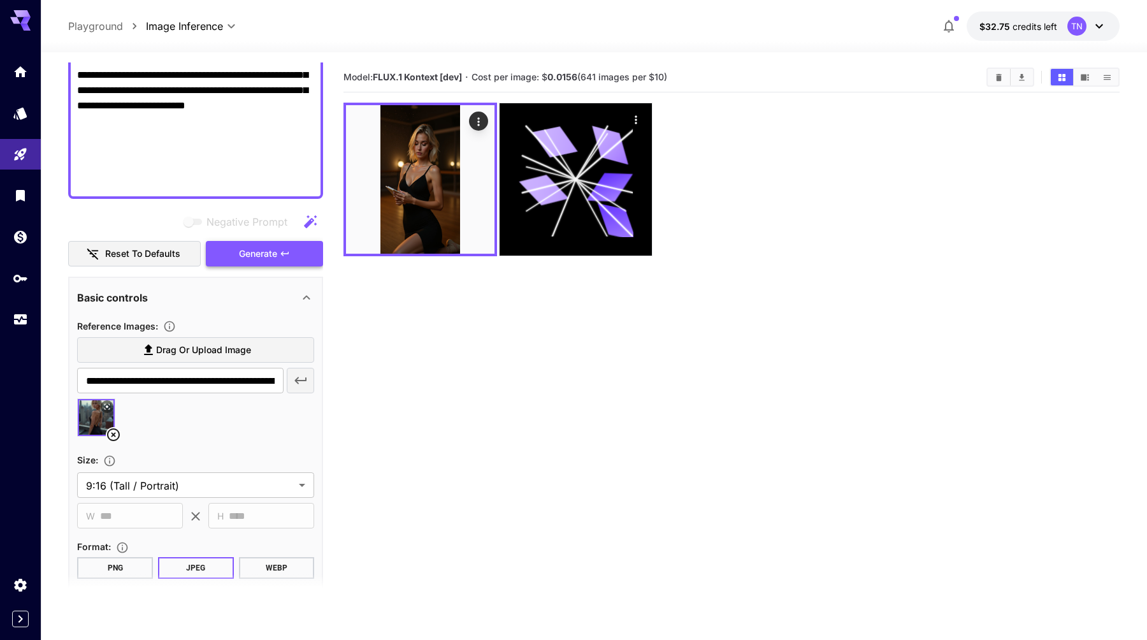
type textarea "**********"
click at [258, 255] on span "Generate" at bounding box center [258, 254] width 38 height 16
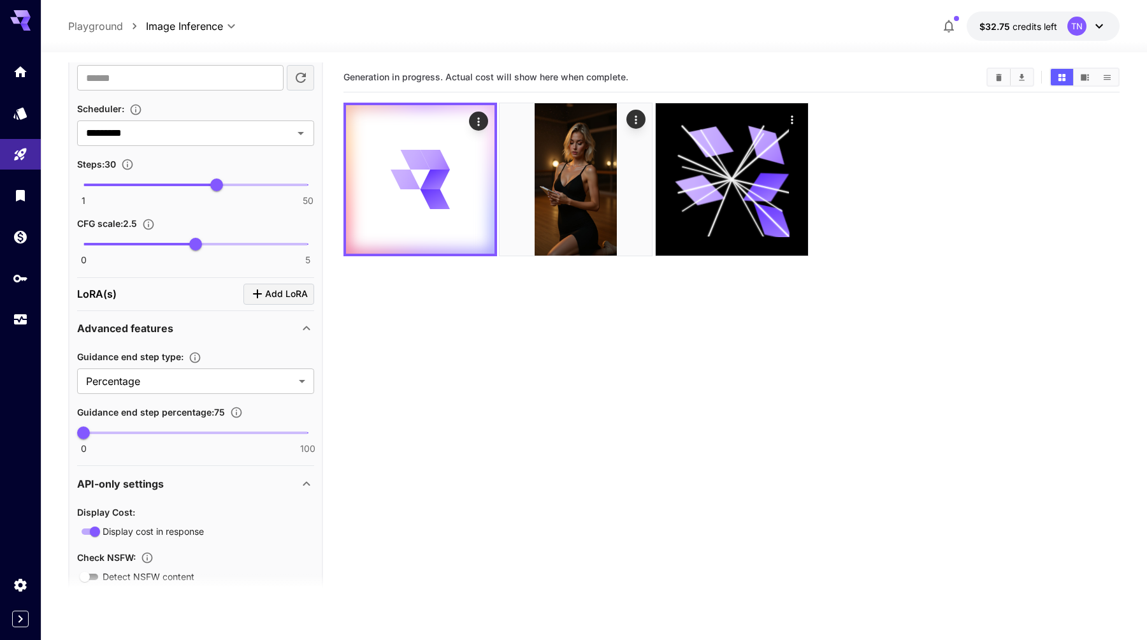
scroll to position [1129, 0]
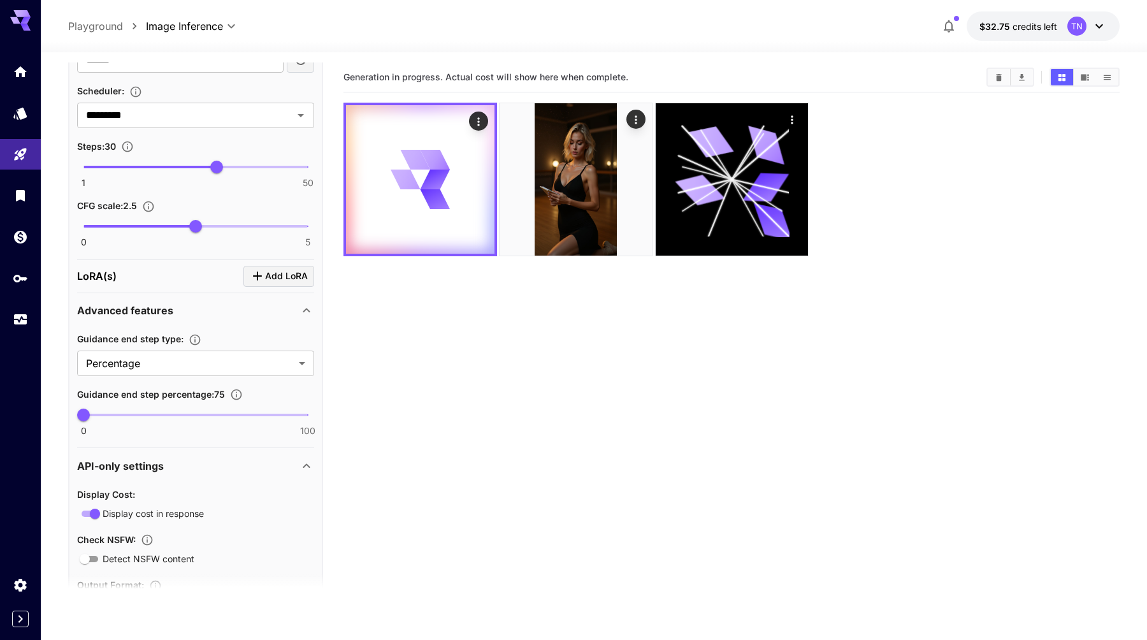
click at [515, 385] on section "Generation in progress. Actual cost will show here when complete." at bounding box center [730, 382] width 775 height 640
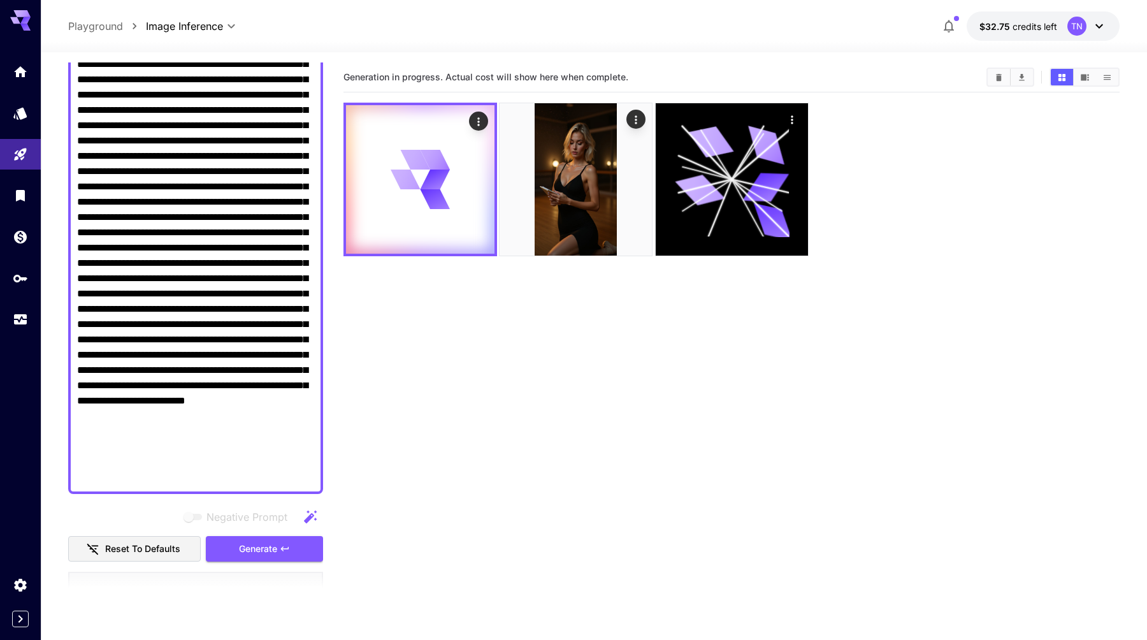
scroll to position [170, 0]
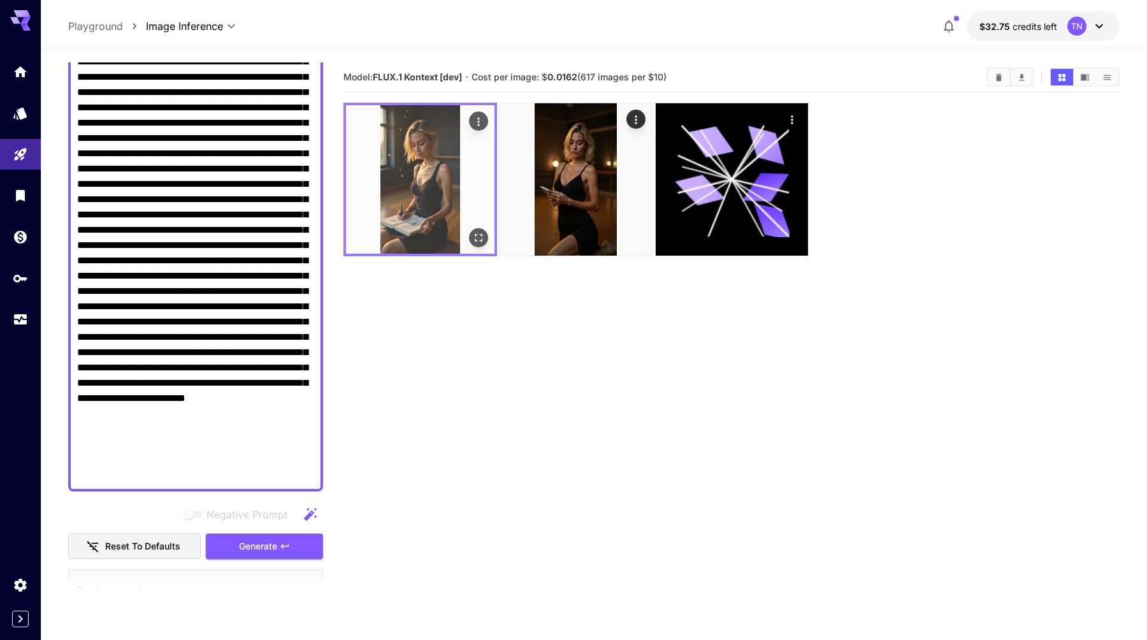
click at [478, 125] on icon "Actions" at bounding box center [479, 121] width 2 height 8
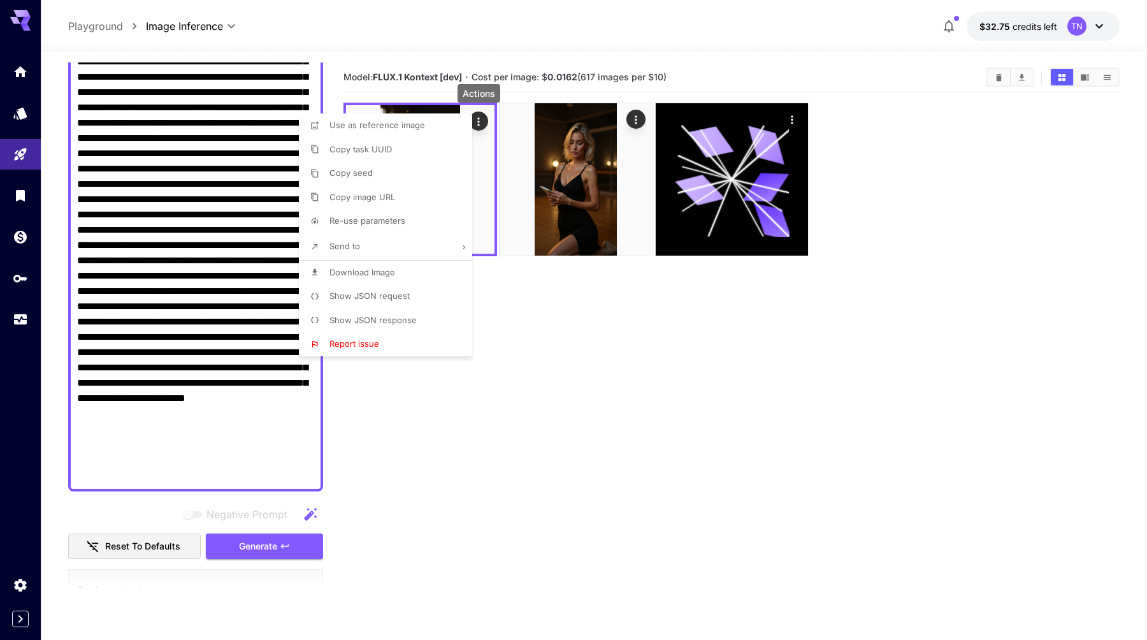
click at [484, 147] on div at bounding box center [573, 320] width 1147 height 640
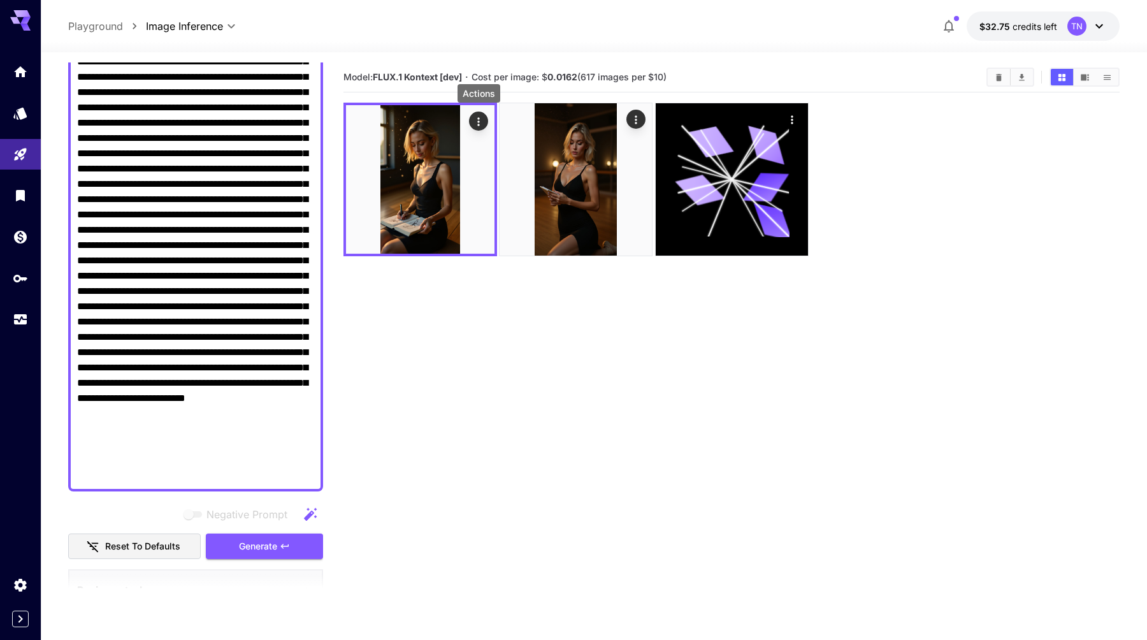
click at [440, 163] on img at bounding box center [420, 179] width 148 height 148
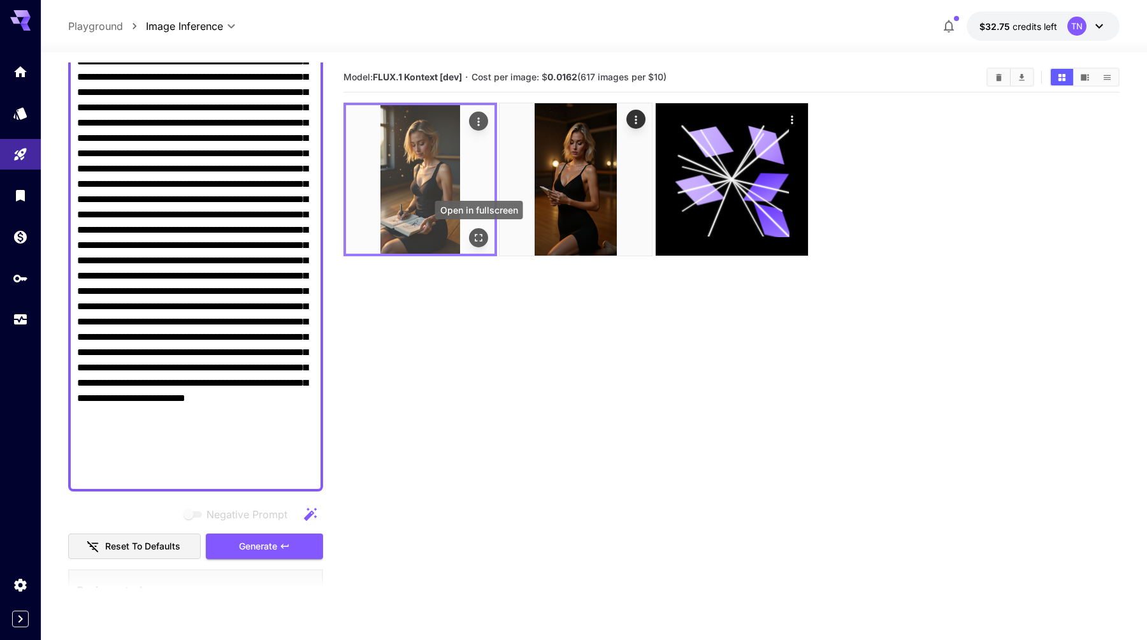
click at [479, 238] on icon "Open in fullscreen" at bounding box center [478, 237] width 13 height 13
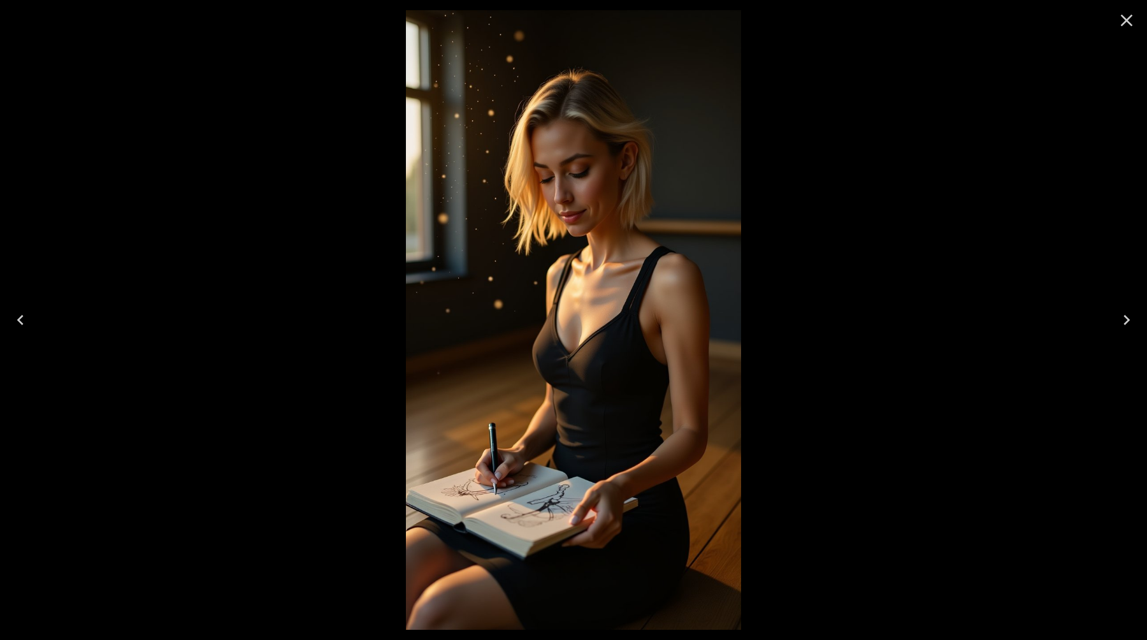
click at [848, 254] on div at bounding box center [573, 320] width 1147 height 640
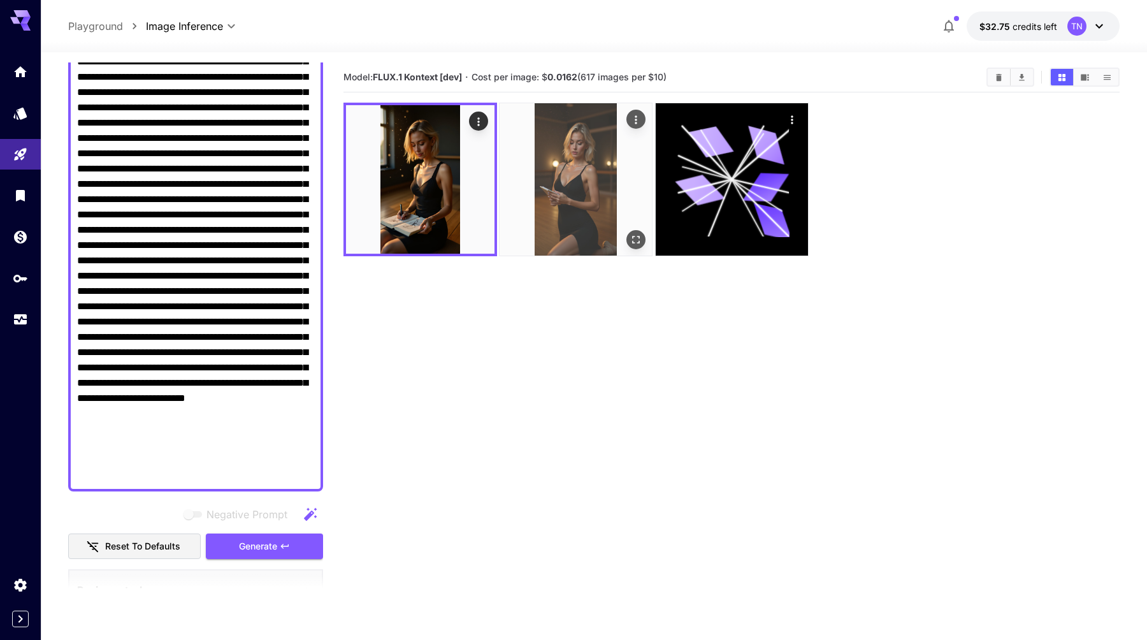
click at [631, 238] on icon "Open in fullscreen" at bounding box center [635, 239] width 13 height 13
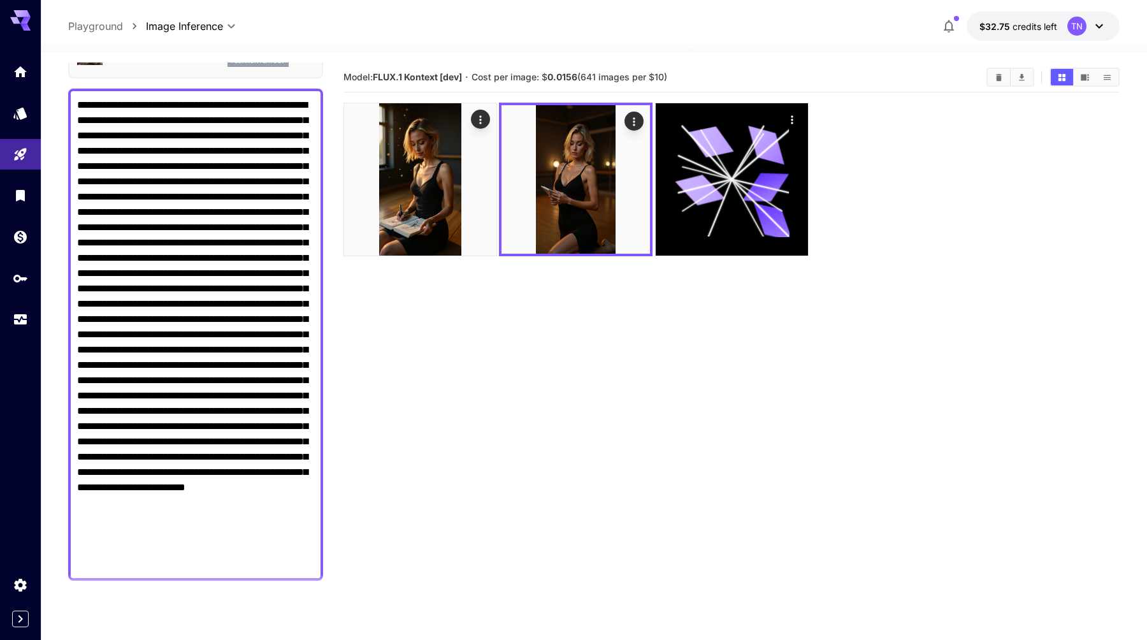
scroll to position [0, 0]
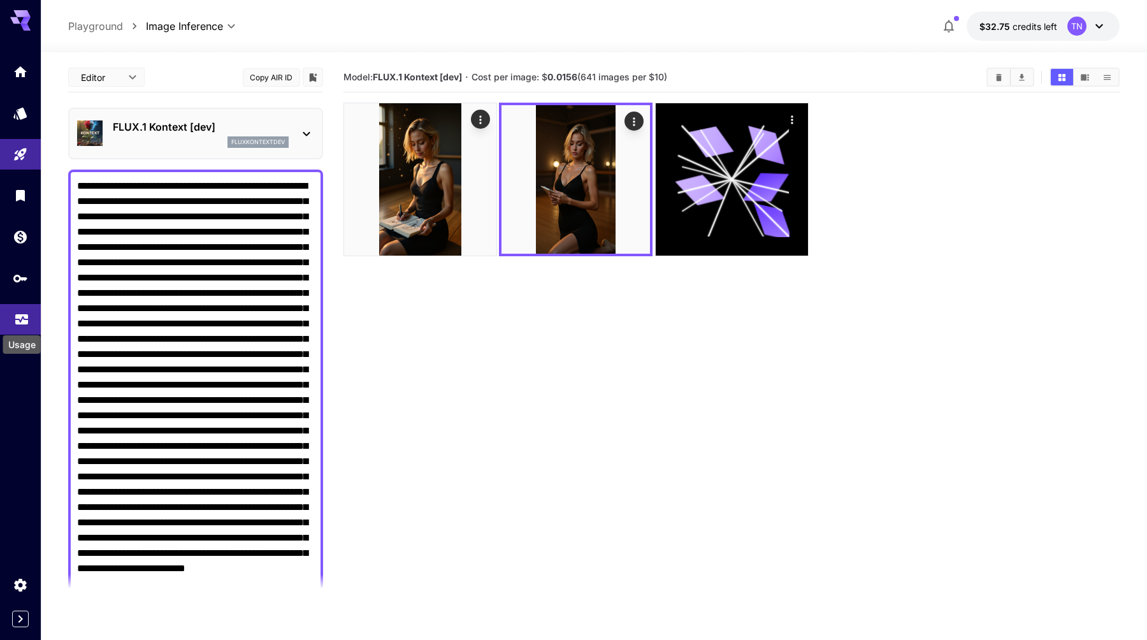
click at [27, 320] on icon "Usage" at bounding box center [21, 318] width 13 height 6
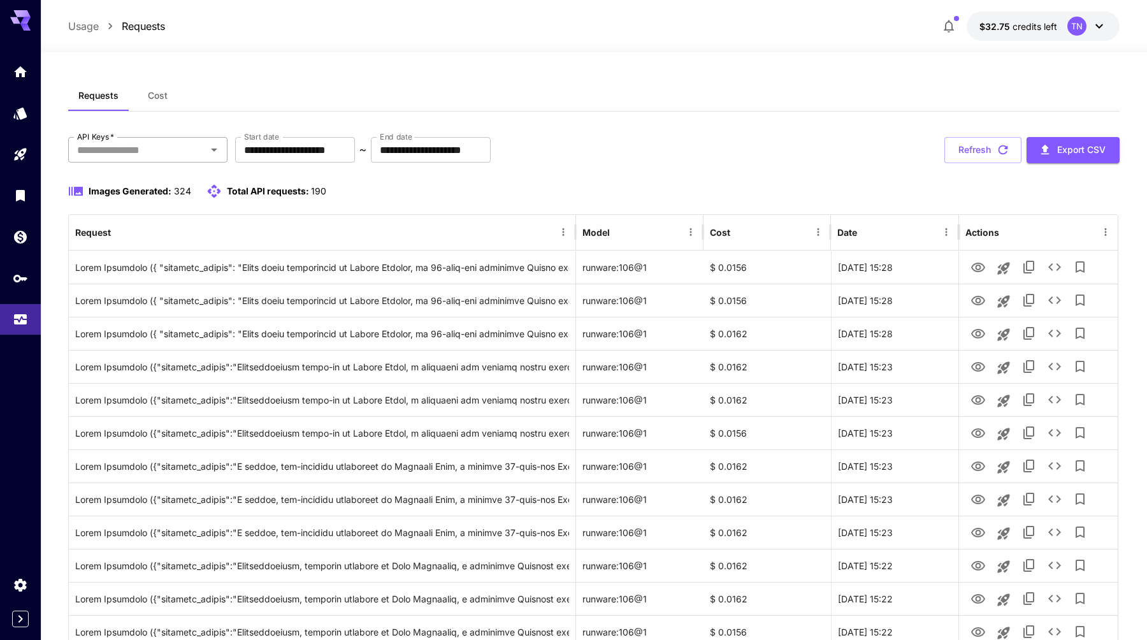
click at [146, 158] on input "API Keys   *" at bounding box center [137, 150] width 131 height 18
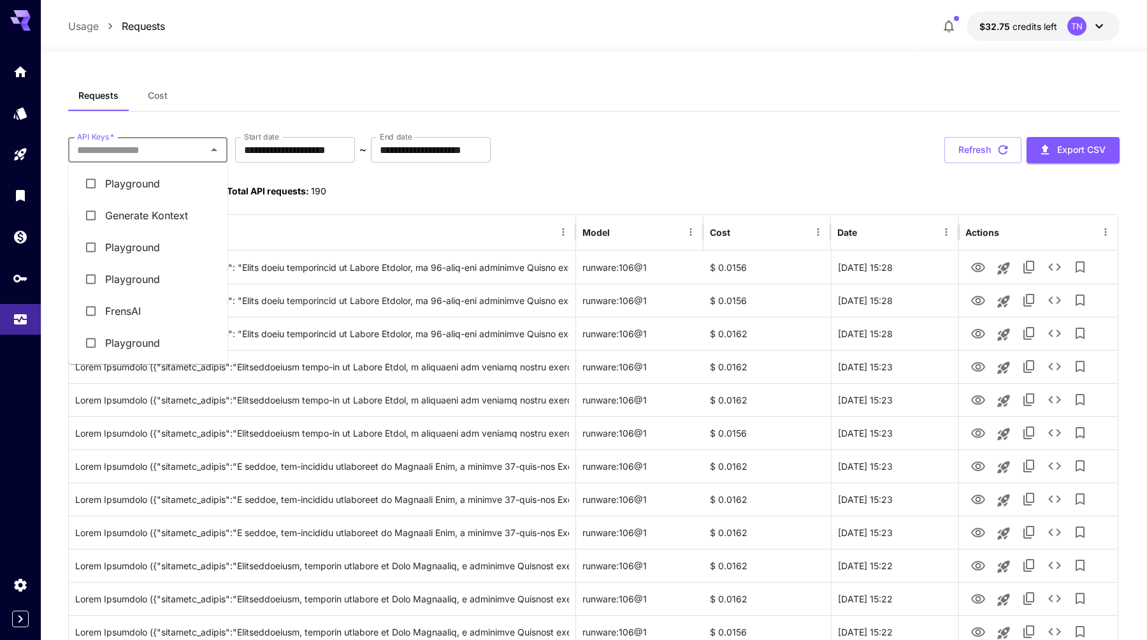
click at [154, 92] on span "Cost" at bounding box center [158, 95] width 20 height 11
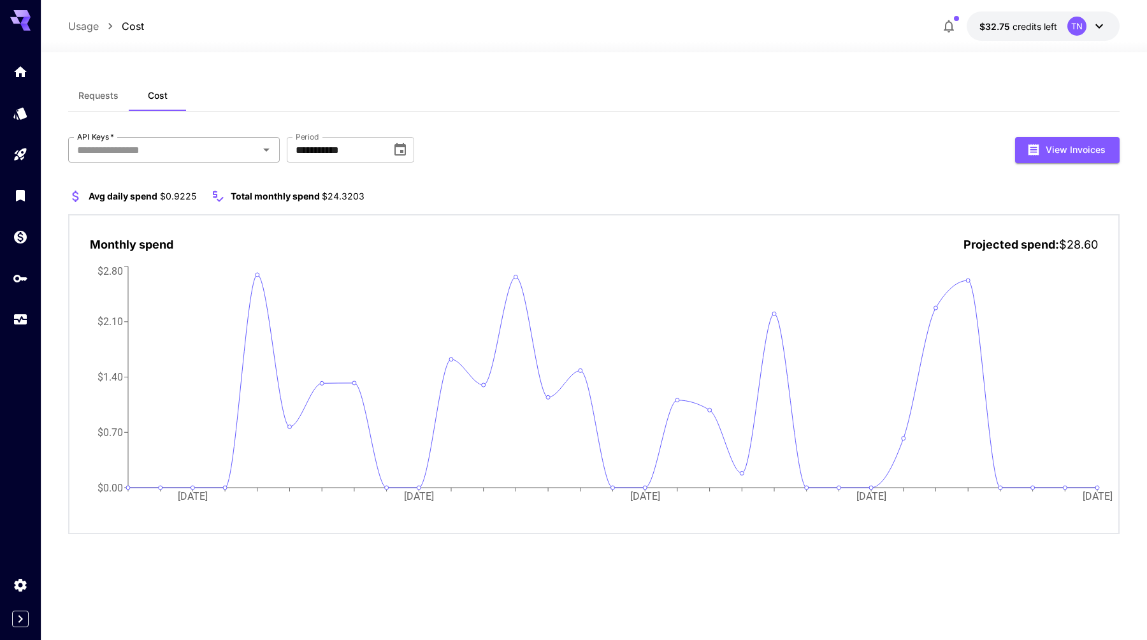
click at [173, 147] on input "API Keys   *" at bounding box center [163, 150] width 182 height 18
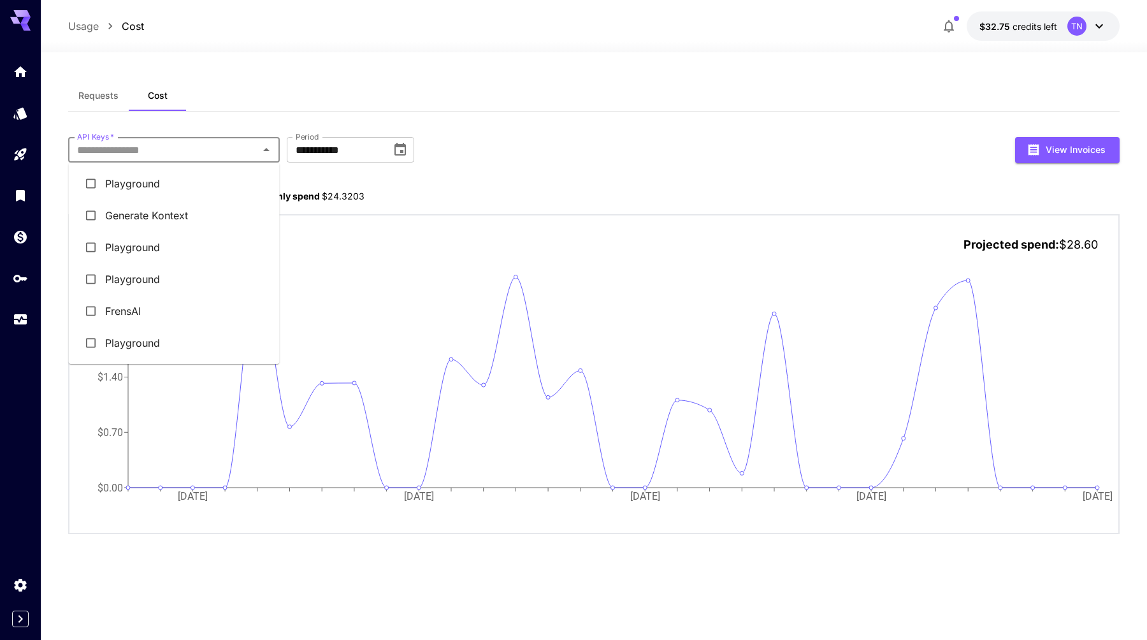
click at [186, 210] on li "Generate Kontext" at bounding box center [174, 215] width 211 height 32
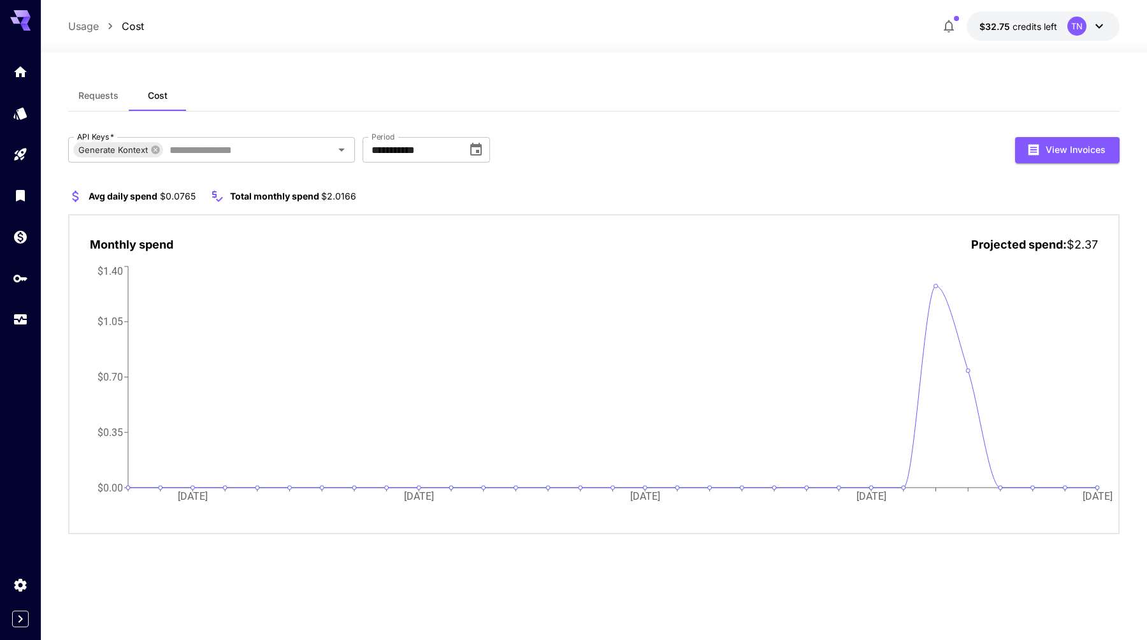
click at [788, 151] on div "**********" at bounding box center [593, 150] width 1050 height 26
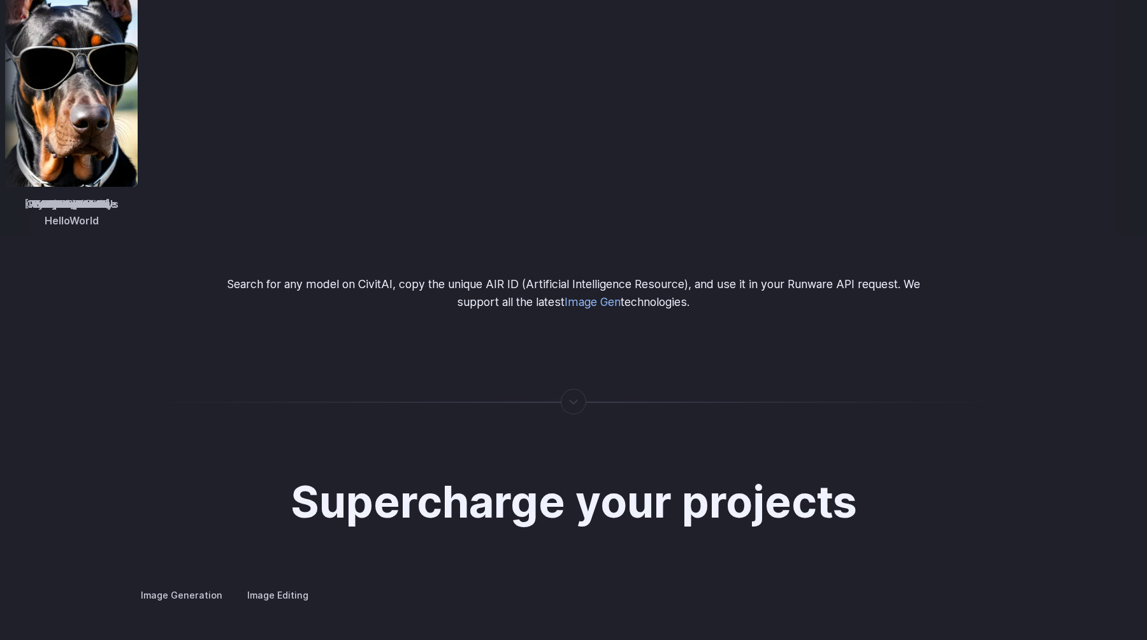
scroll to position [1514, 0]
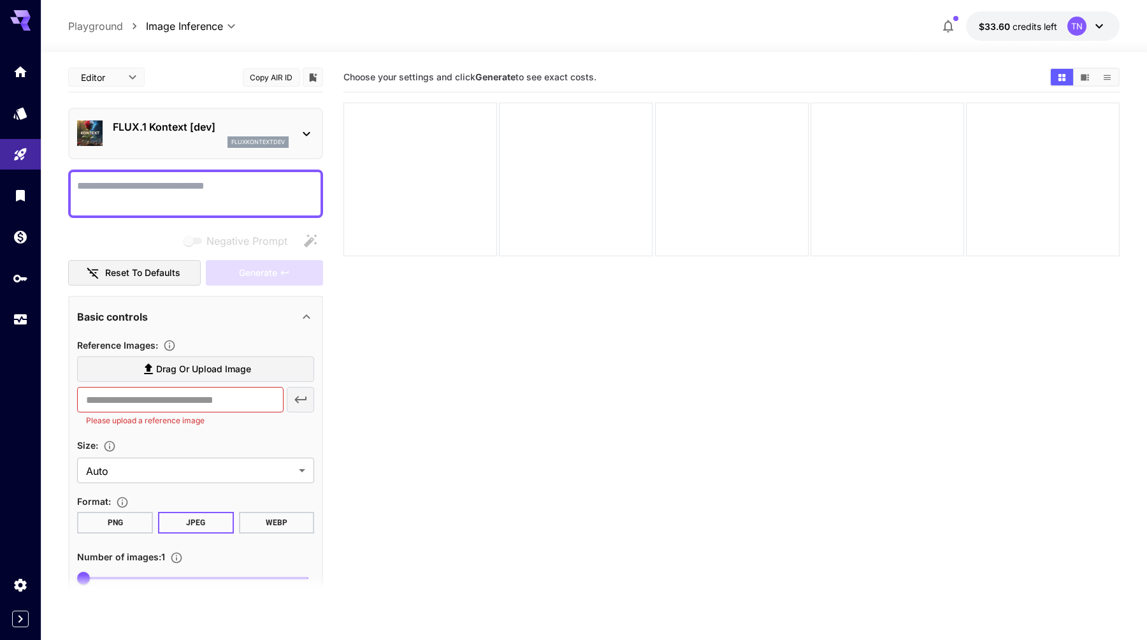
click at [222, 138] on div "fluxkontextdev" at bounding box center [201, 141] width 176 height 11
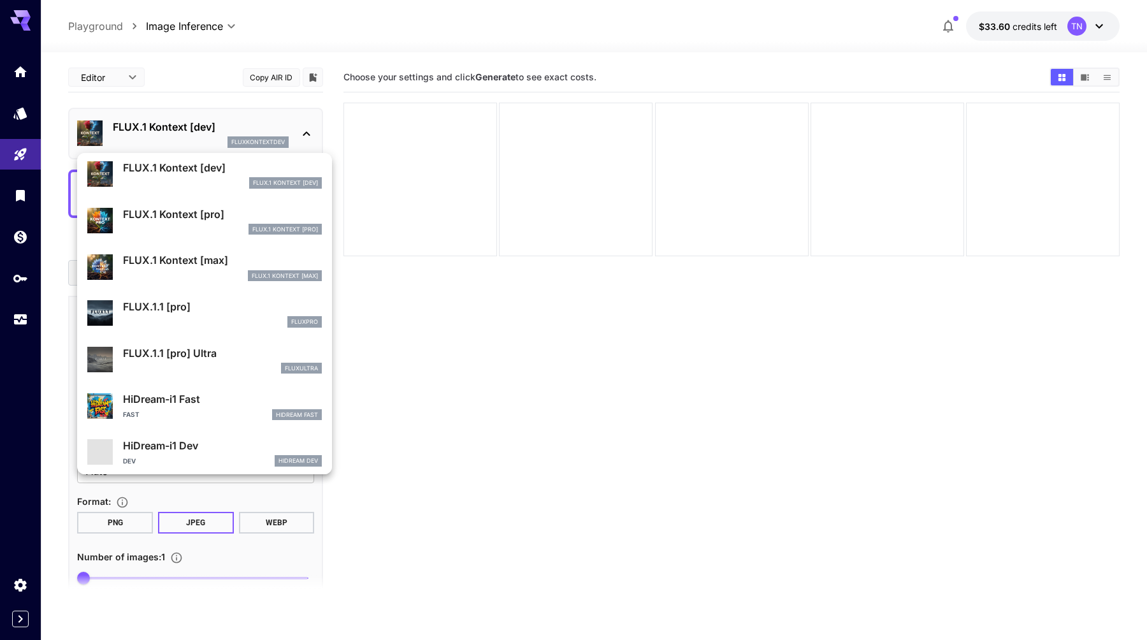
scroll to position [755, 0]
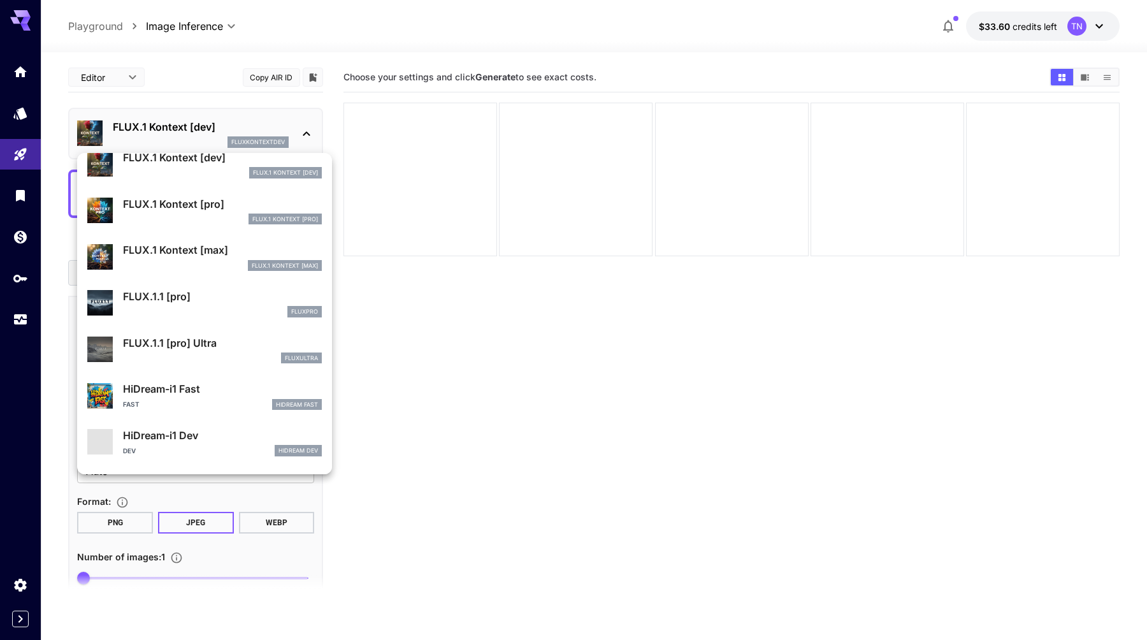
click at [474, 475] on div at bounding box center [573, 320] width 1147 height 640
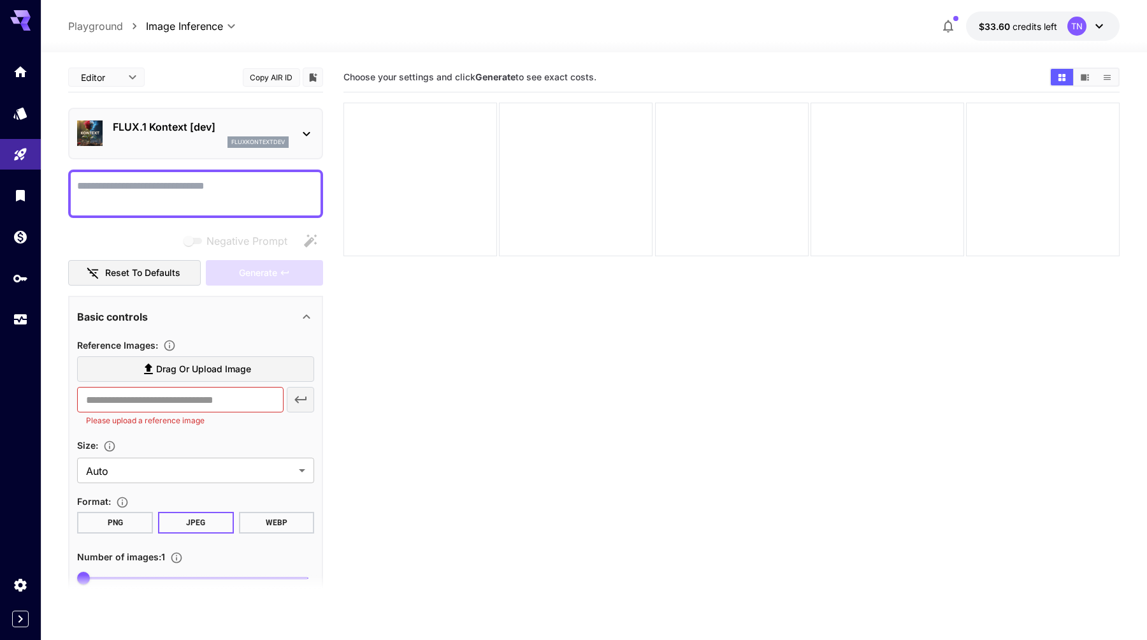
click at [243, 143] on p "fluxkontextdev" at bounding box center [258, 142] width 54 height 9
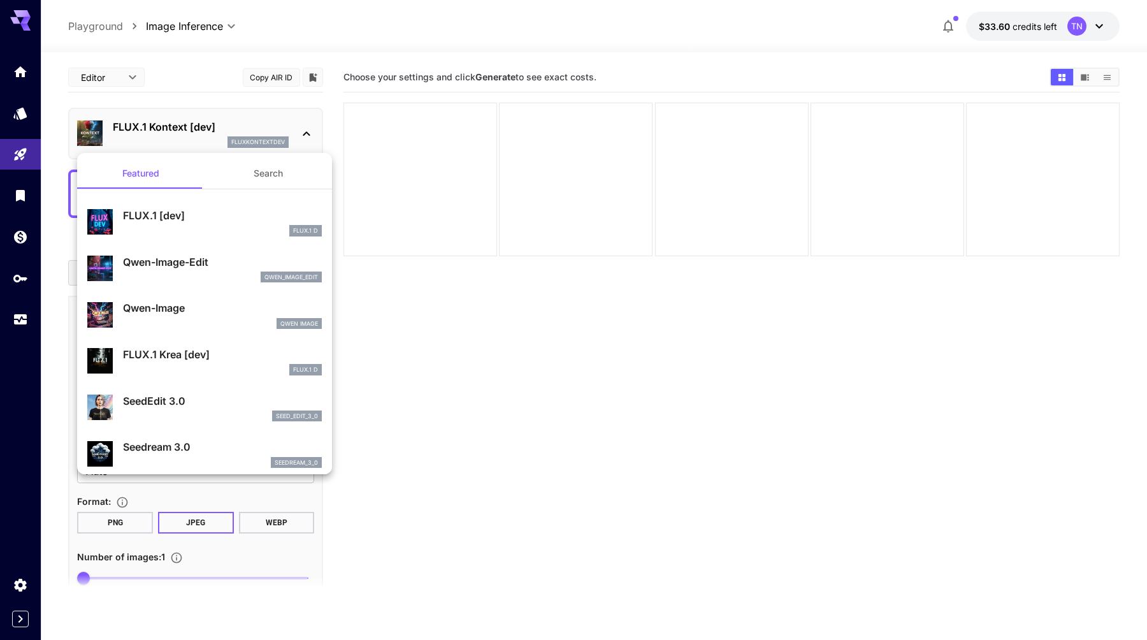
click at [396, 310] on div at bounding box center [573, 320] width 1147 height 640
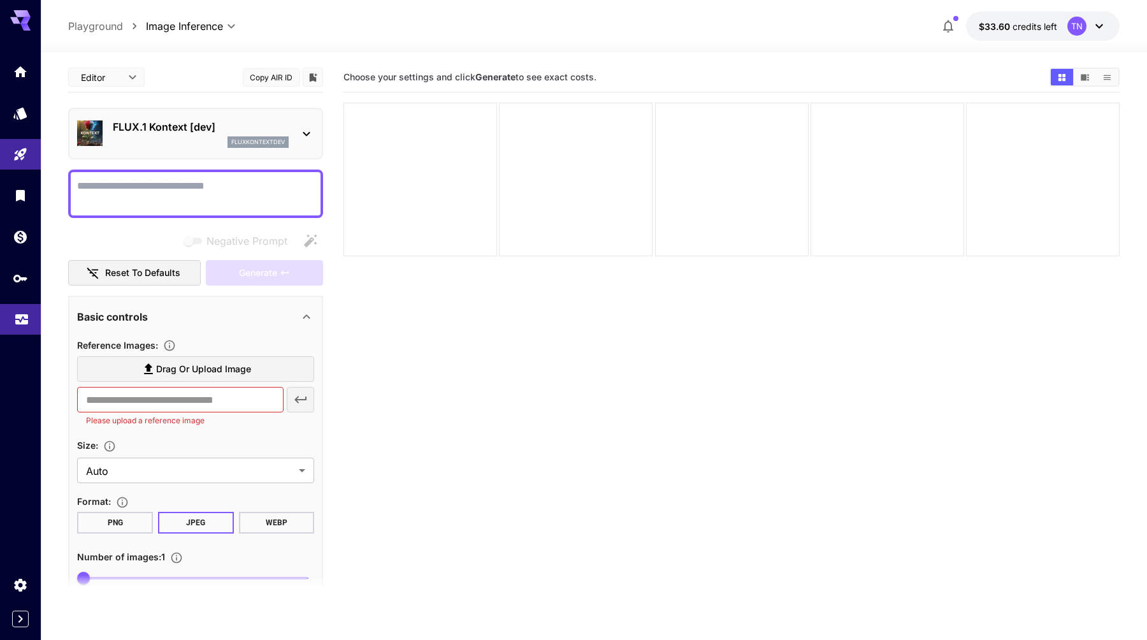
click at [17, 307] on link at bounding box center [20, 319] width 41 height 31
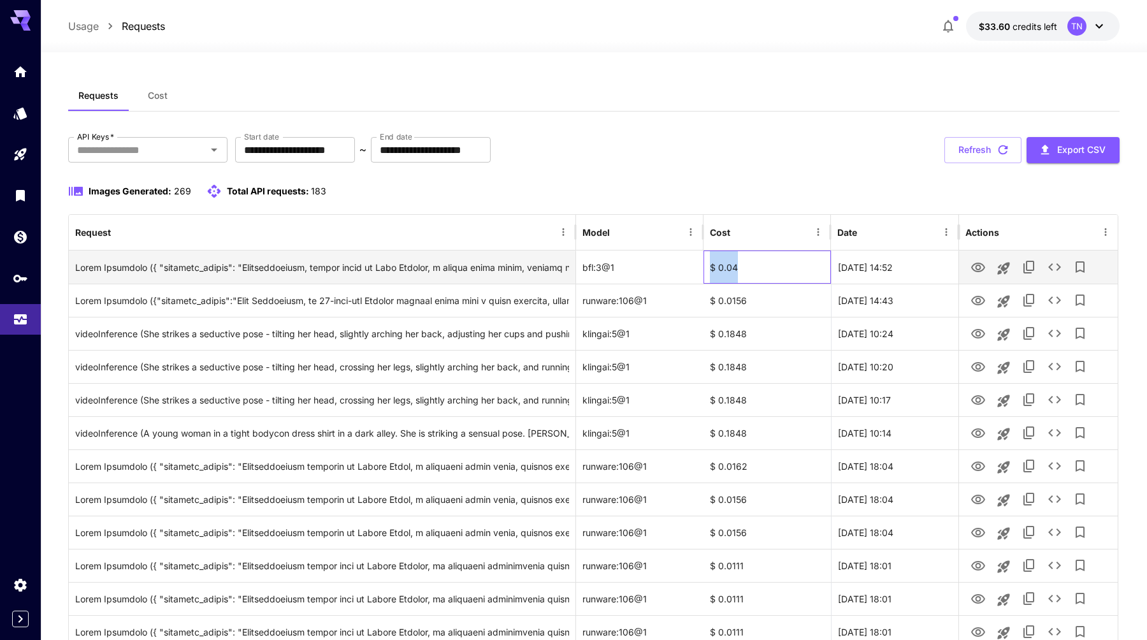
drag, startPoint x: 710, startPoint y: 268, endPoint x: 739, endPoint y: 269, distance: 28.7
click at [739, 269] on div "$ 0.04" at bounding box center [766, 266] width 127 height 33
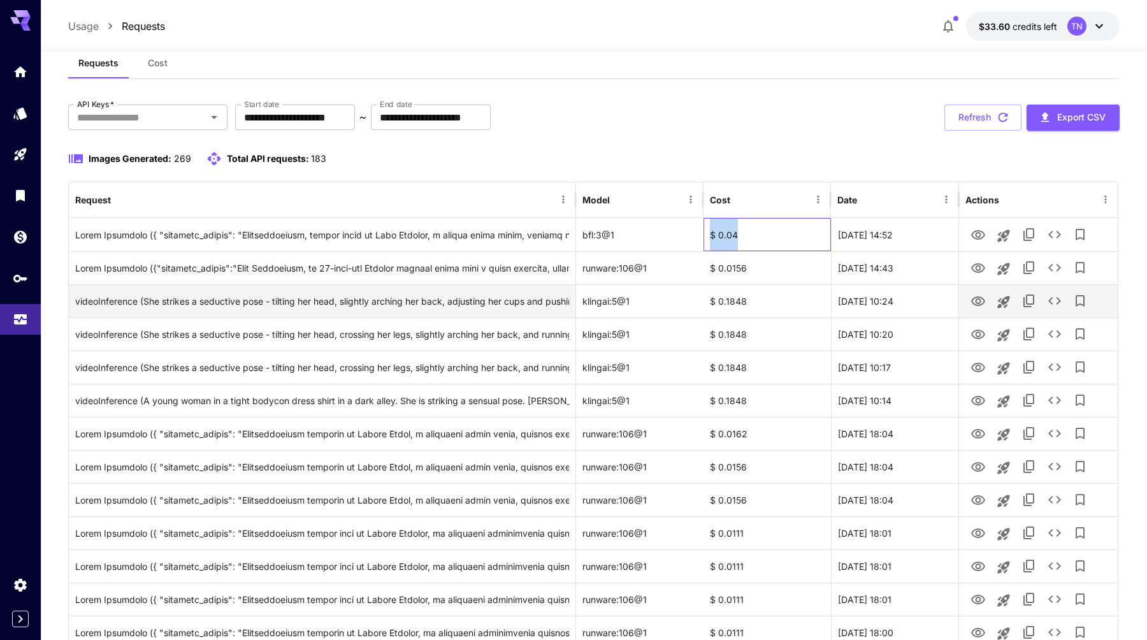
scroll to position [33, 0]
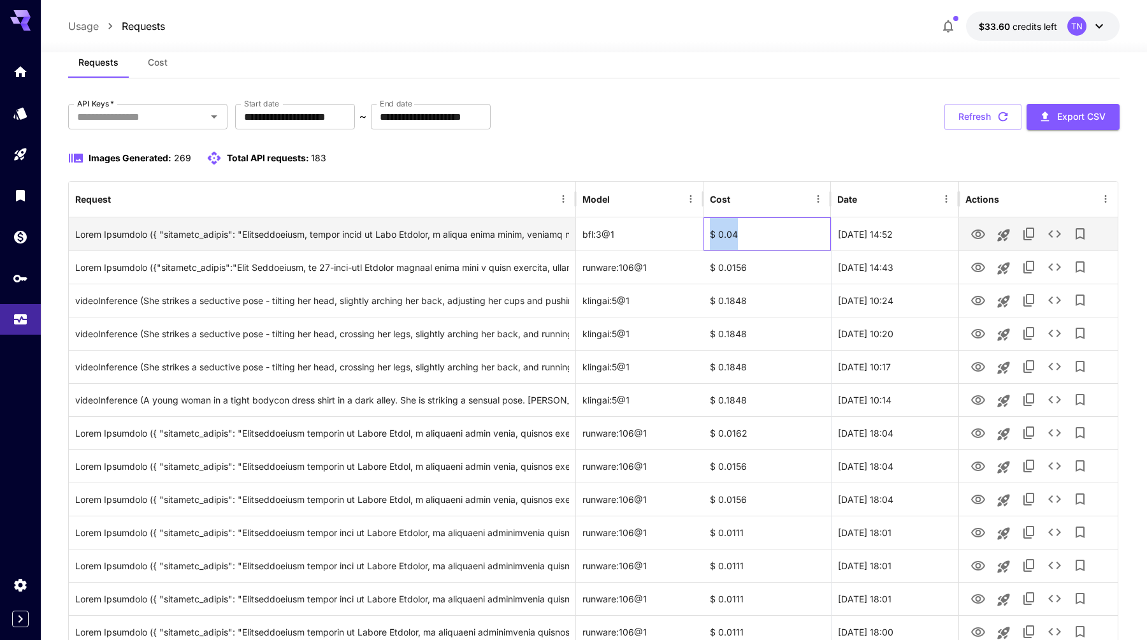
click at [761, 239] on div "$ 0.04" at bounding box center [766, 233] width 127 height 33
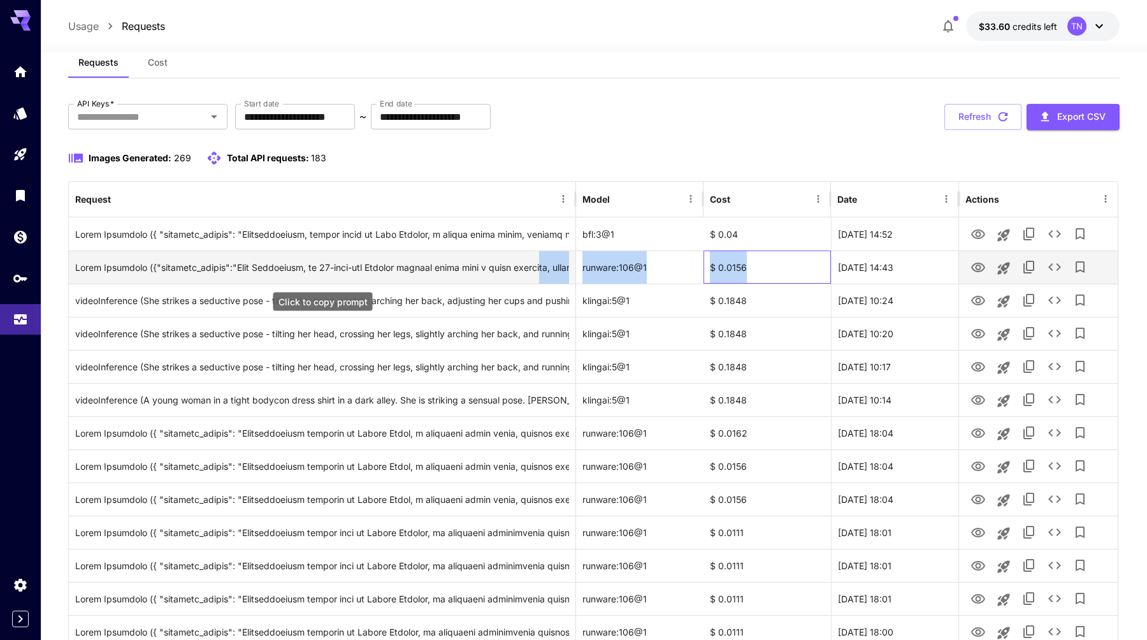
drag, startPoint x: 748, startPoint y: 267, endPoint x: 564, endPoint y: 273, distance: 184.2
click at [564, 273] on div "runware:106@1 $ 0.0156 27 Aug, 2025 14:43" at bounding box center [593, 266] width 1048 height 33
click at [539, 270] on div "Click to copy prompt" at bounding box center [322, 267] width 494 height 32
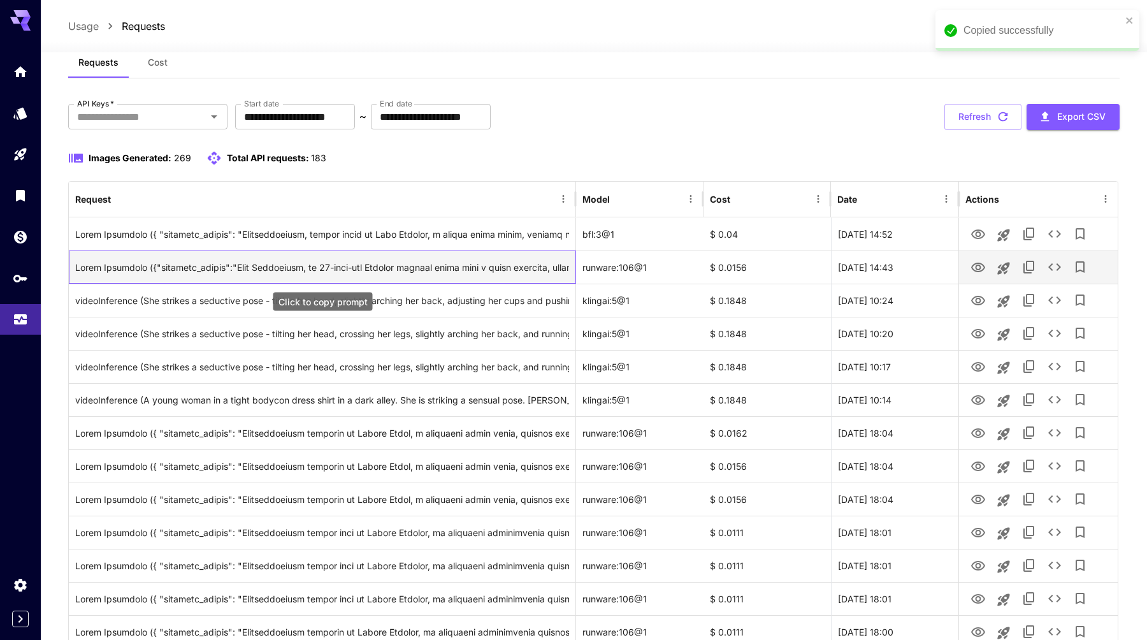
click at [539, 270] on div "Click to copy prompt" at bounding box center [322, 267] width 494 height 32
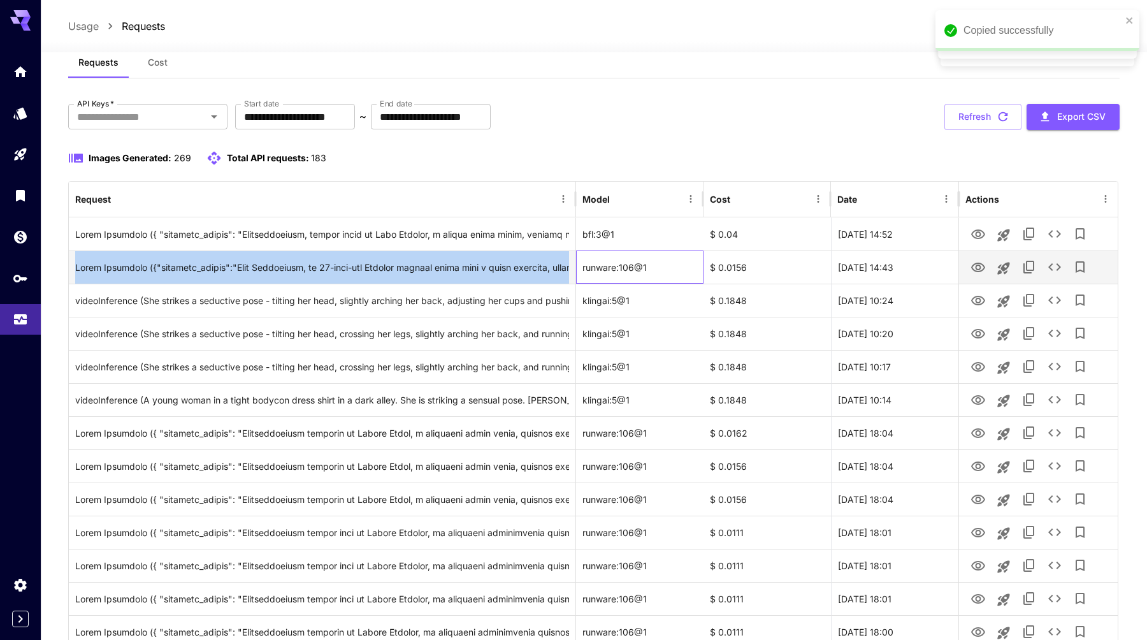
click at [632, 274] on div "runware:106@1" at bounding box center [639, 266] width 127 height 33
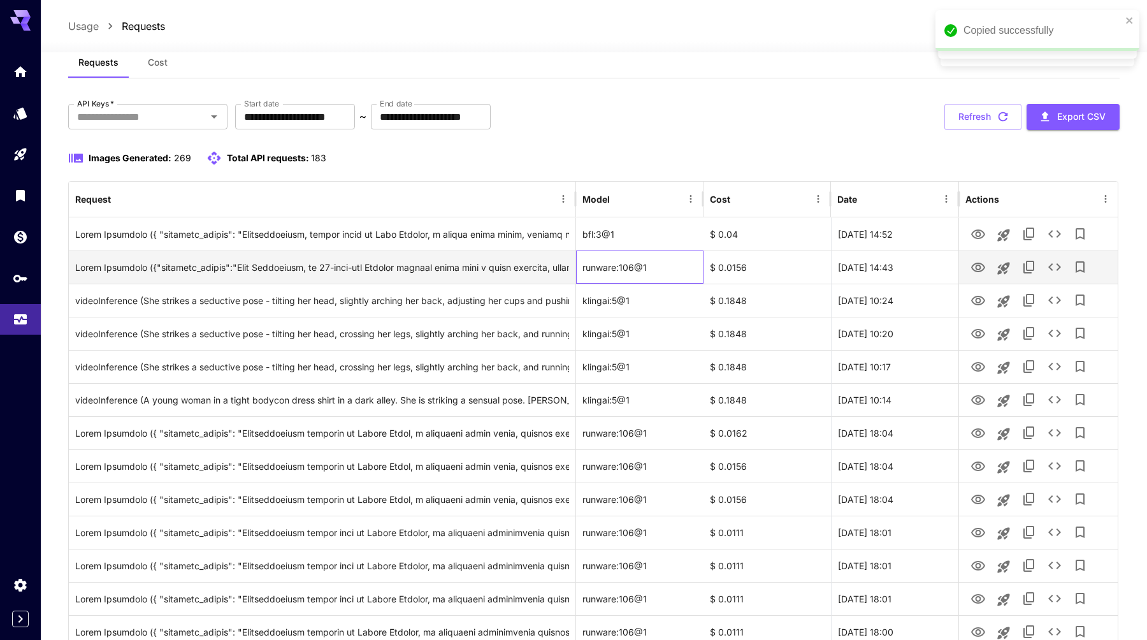
click at [632, 274] on div "runware:106@1" at bounding box center [639, 266] width 127 height 33
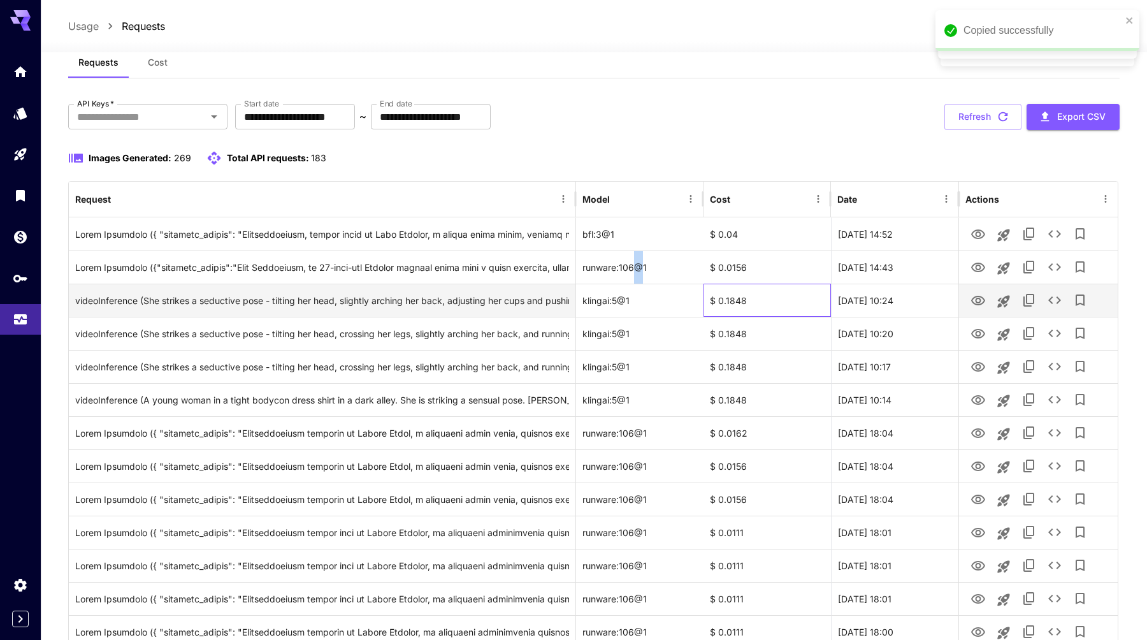
click at [722, 297] on div "$ 0.1848" at bounding box center [766, 299] width 127 height 33
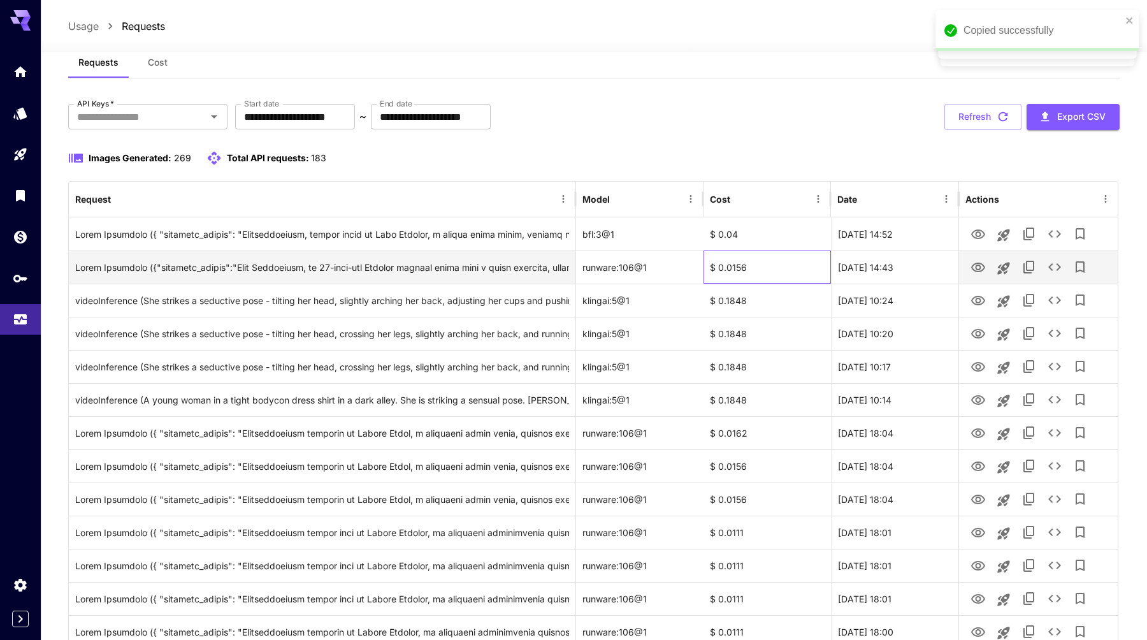
click at [735, 262] on div "$ 0.0156" at bounding box center [766, 266] width 127 height 33
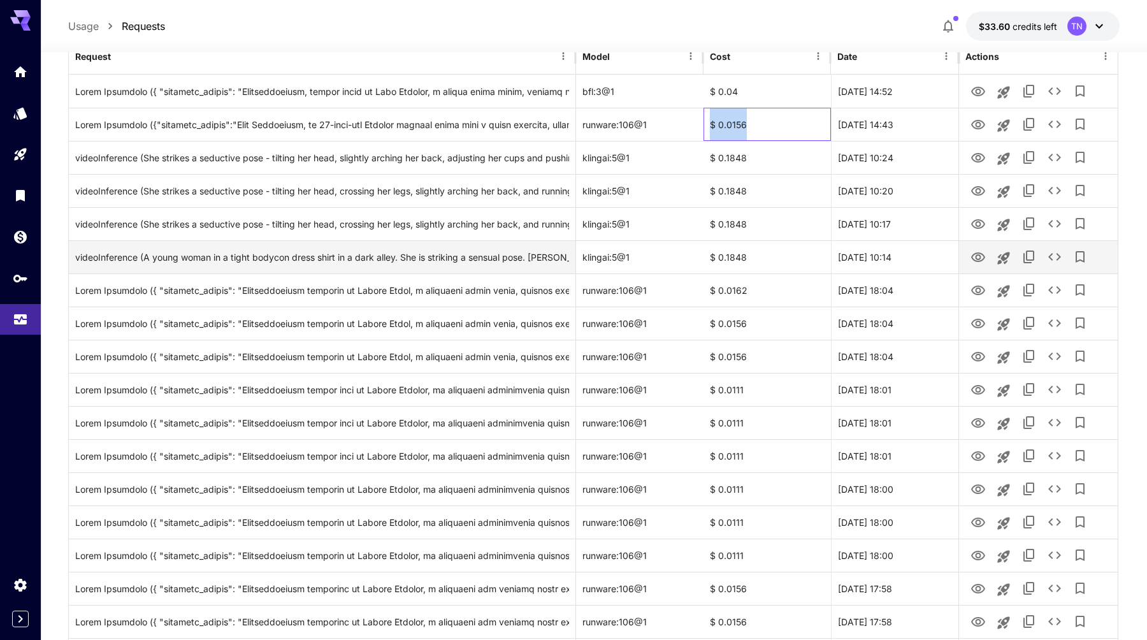
scroll to position [180, 0]
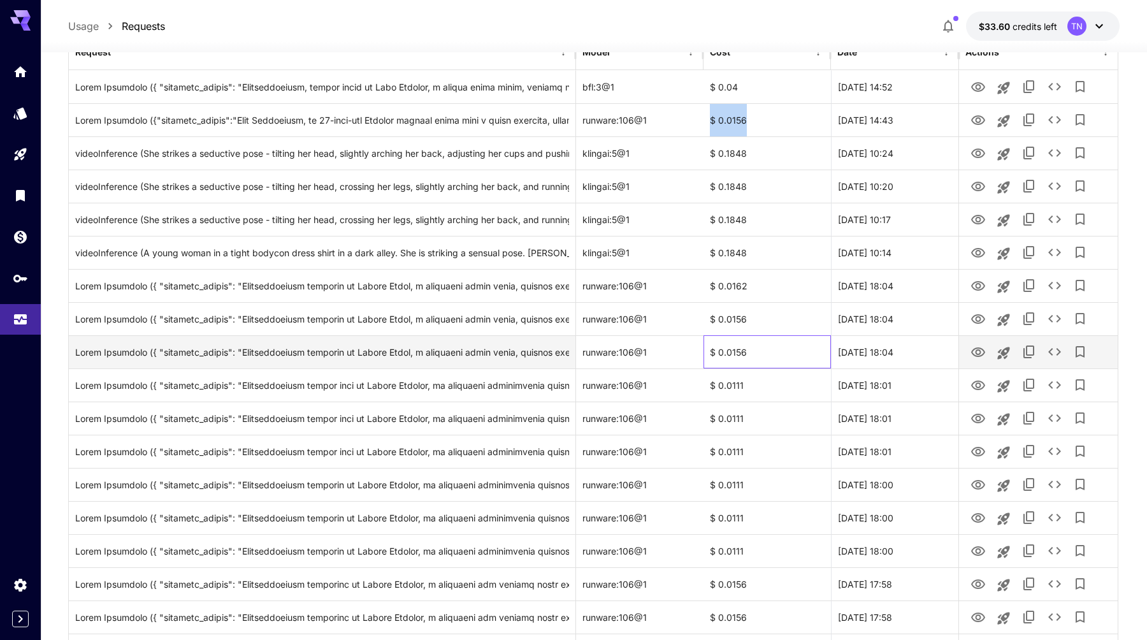
click at [731, 350] on div "$ 0.0156" at bounding box center [766, 351] width 127 height 33
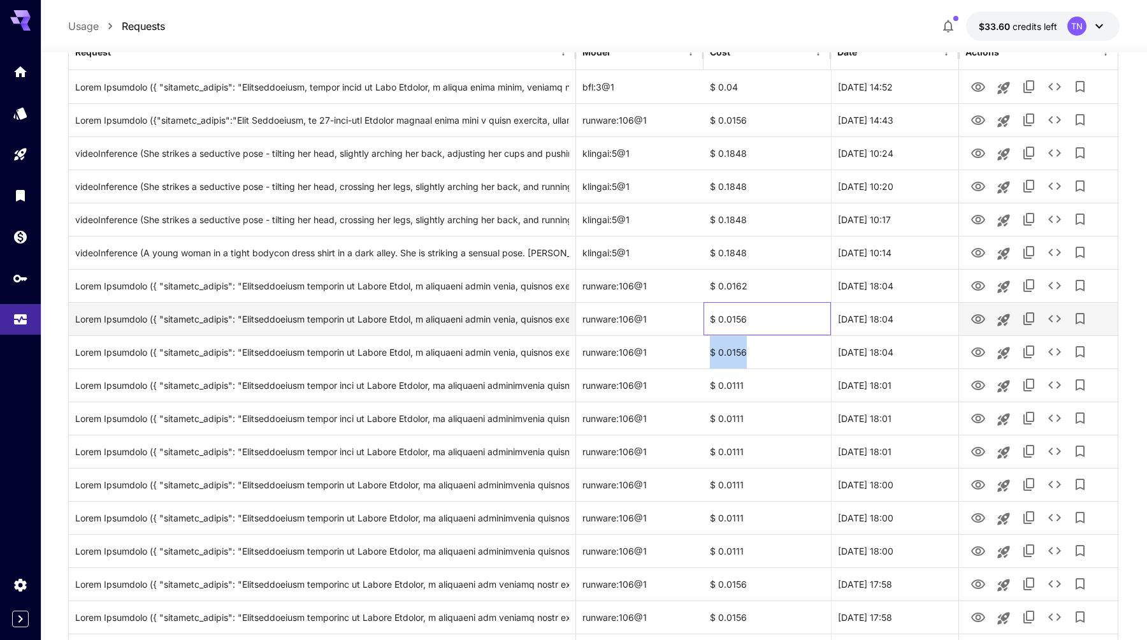
click at [729, 321] on div "$ 0.0156" at bounding box center [766, 318] width 127 height 33
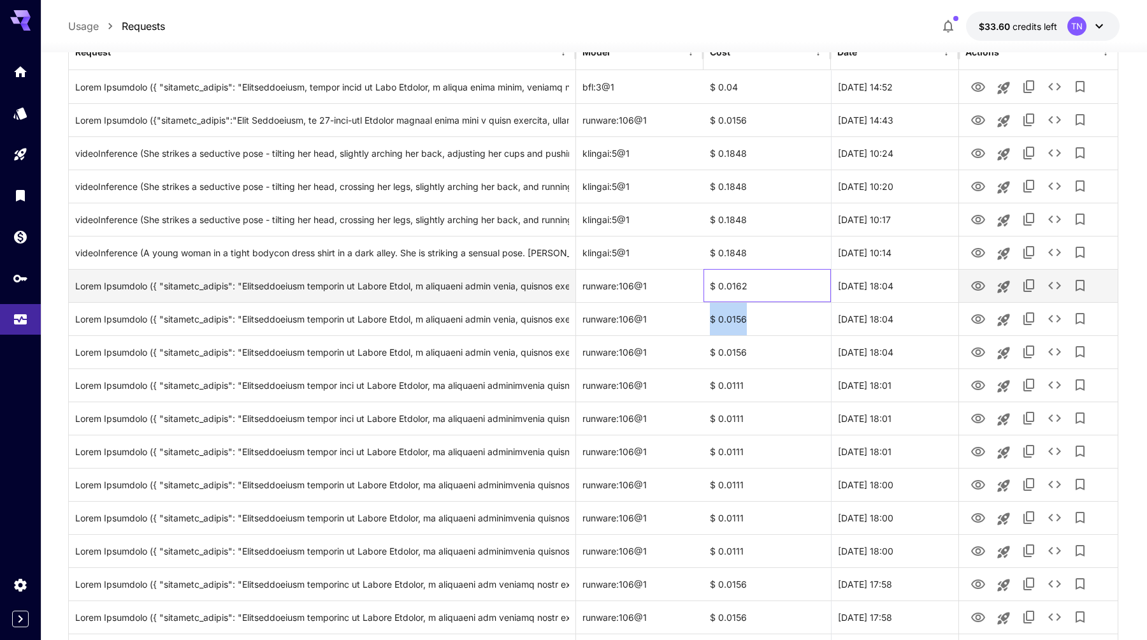
click at [733, 282] on div "$ 0.0162" at bounding box center [766, 285] width 127 height 33
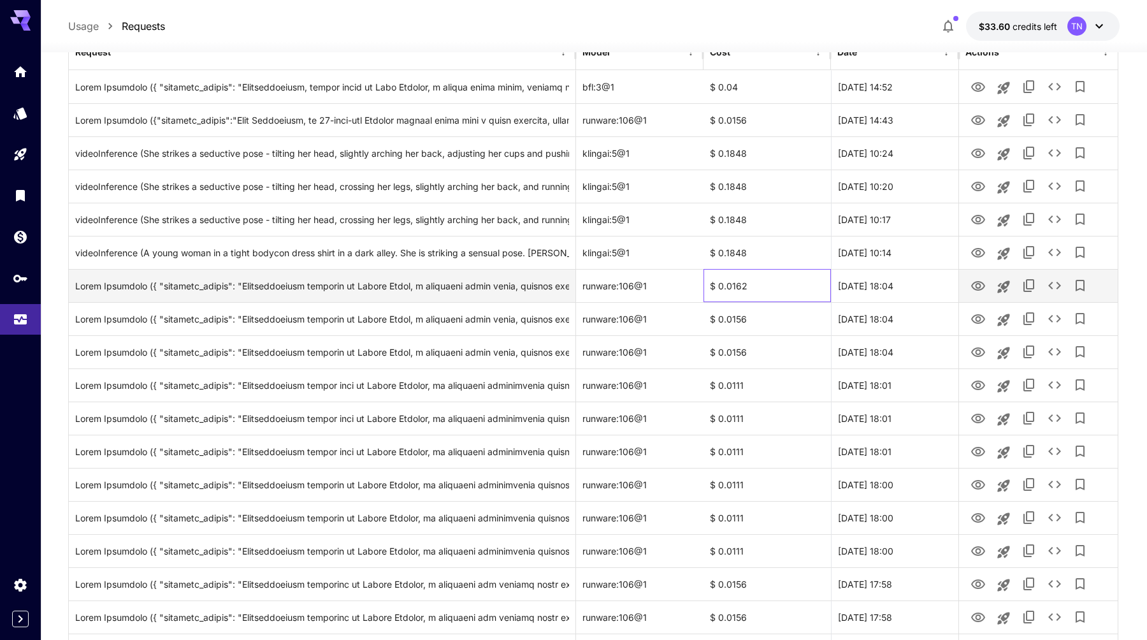
click at [733, 282] on div "$ 0.0162" at bounding box center [766, 285] width 127 height 33
